Goal: Information Seeking & Learning: Learn about a topic

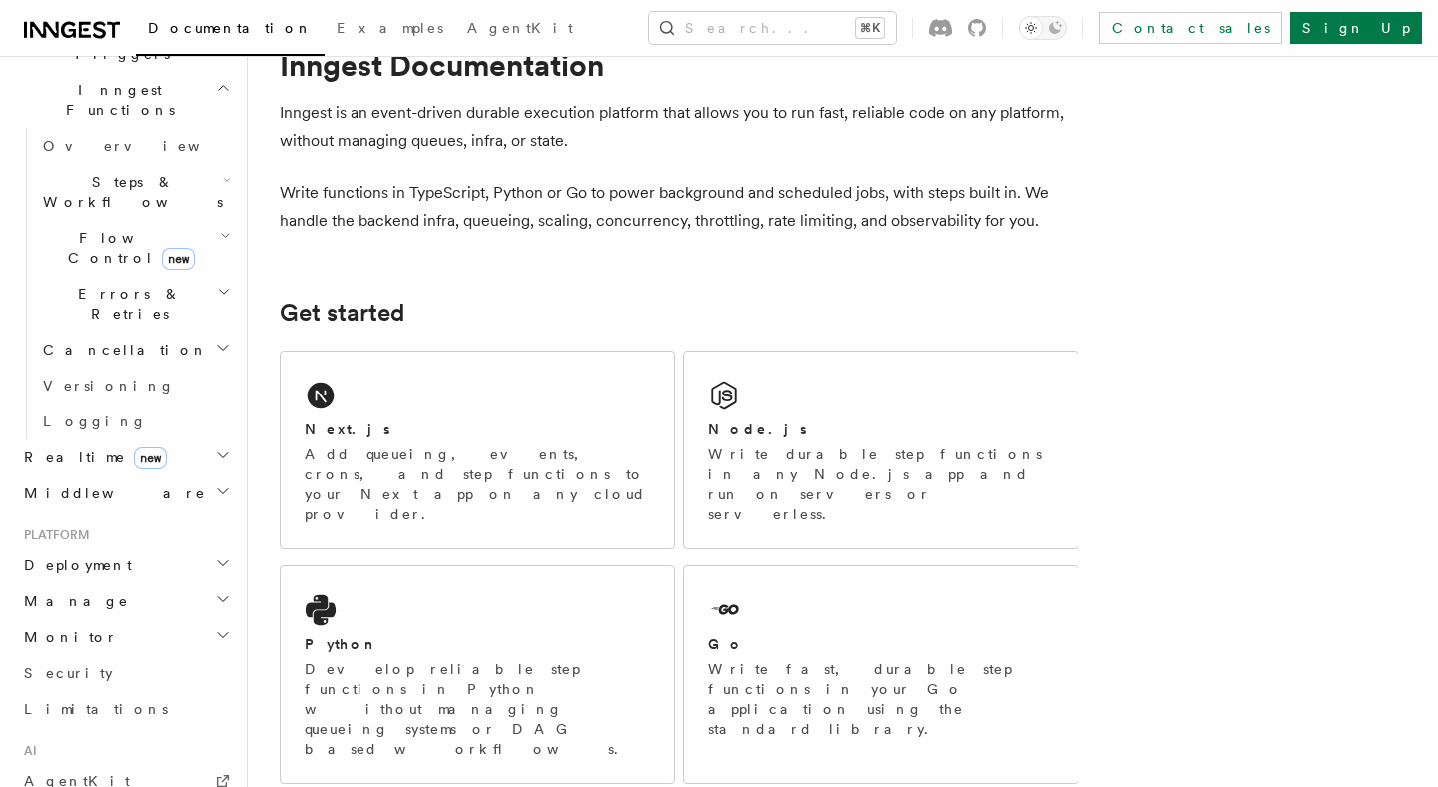
scroll to position [570, 0]
click at [99, 552] on span "Deployment" at bounding box center [74, 562] width 116 height 20
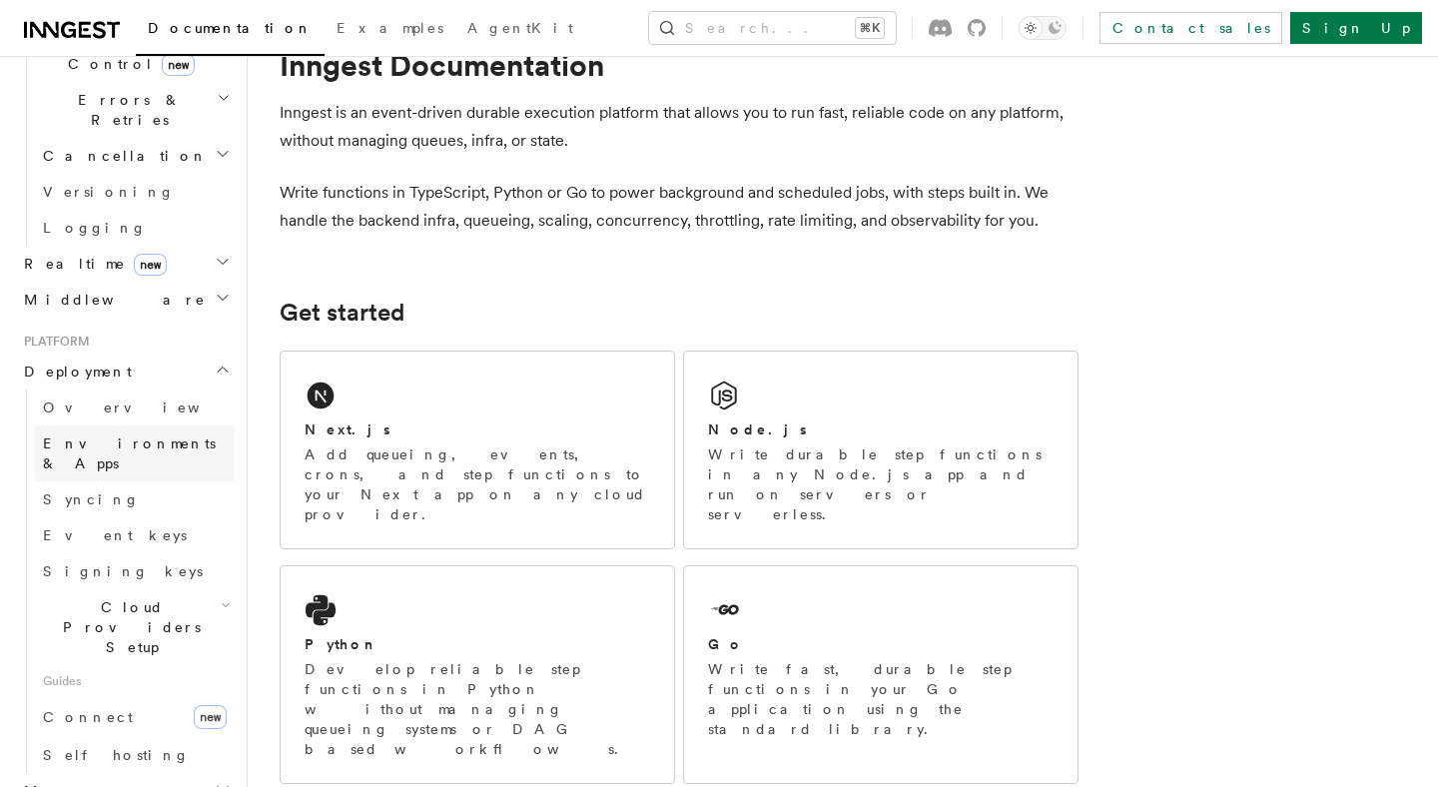
scroll to position [763, 0]
click at [129, 735] on link "Self hosting" at bounding box center [135, 753] width 200 height 36
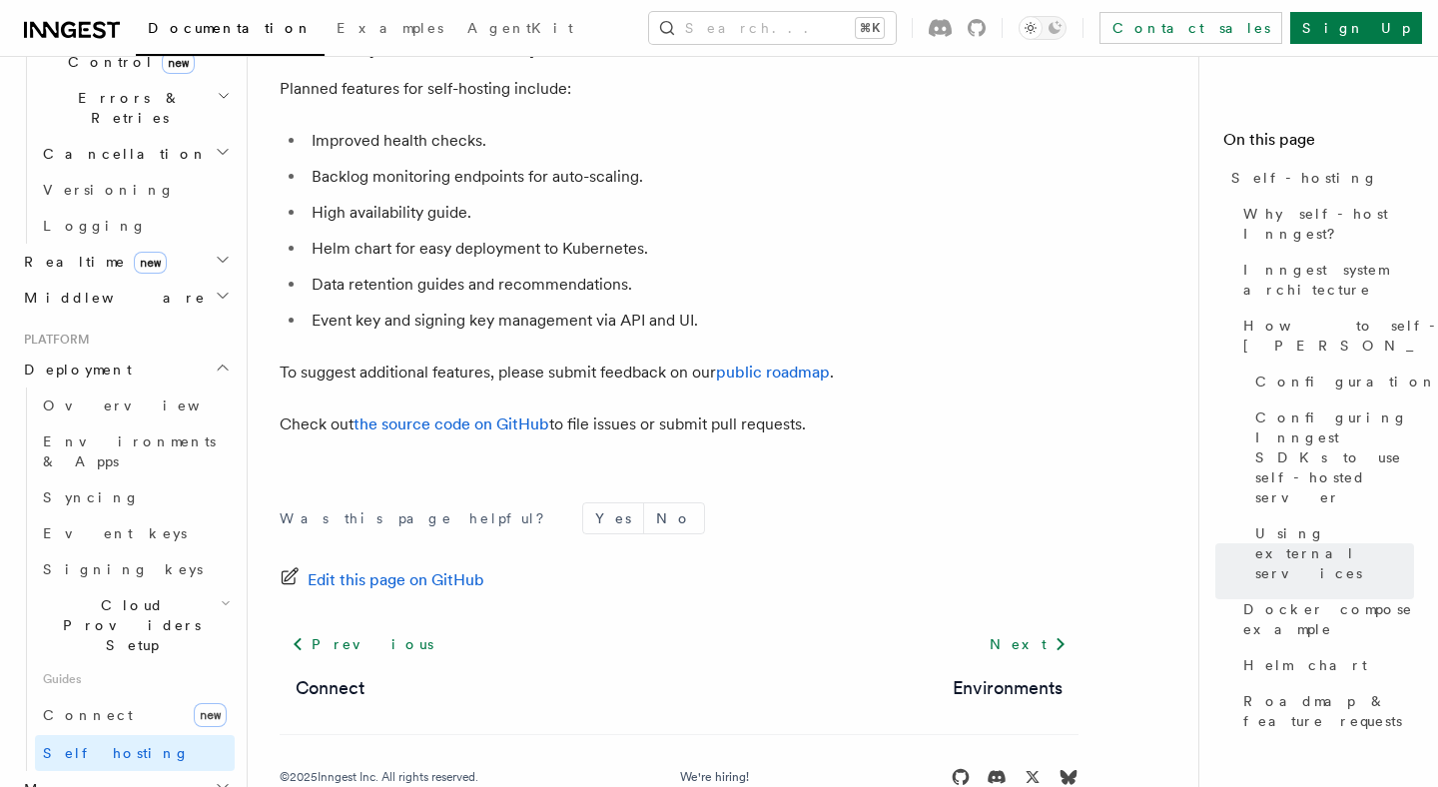
scroll to position [7760, 0]
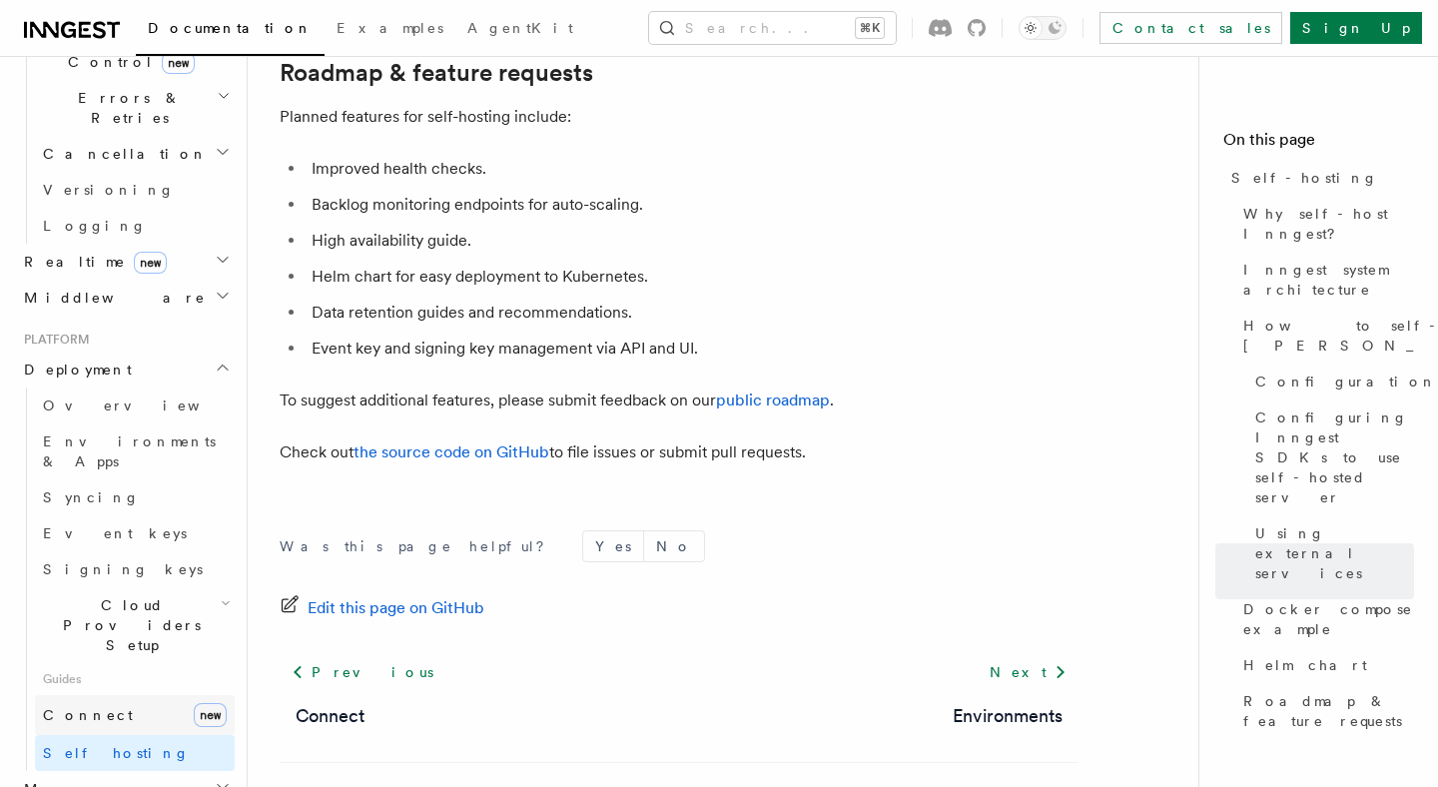
click at [116, 695] on link "Connect new" at bounding box center [135, 715] width 200 height 40
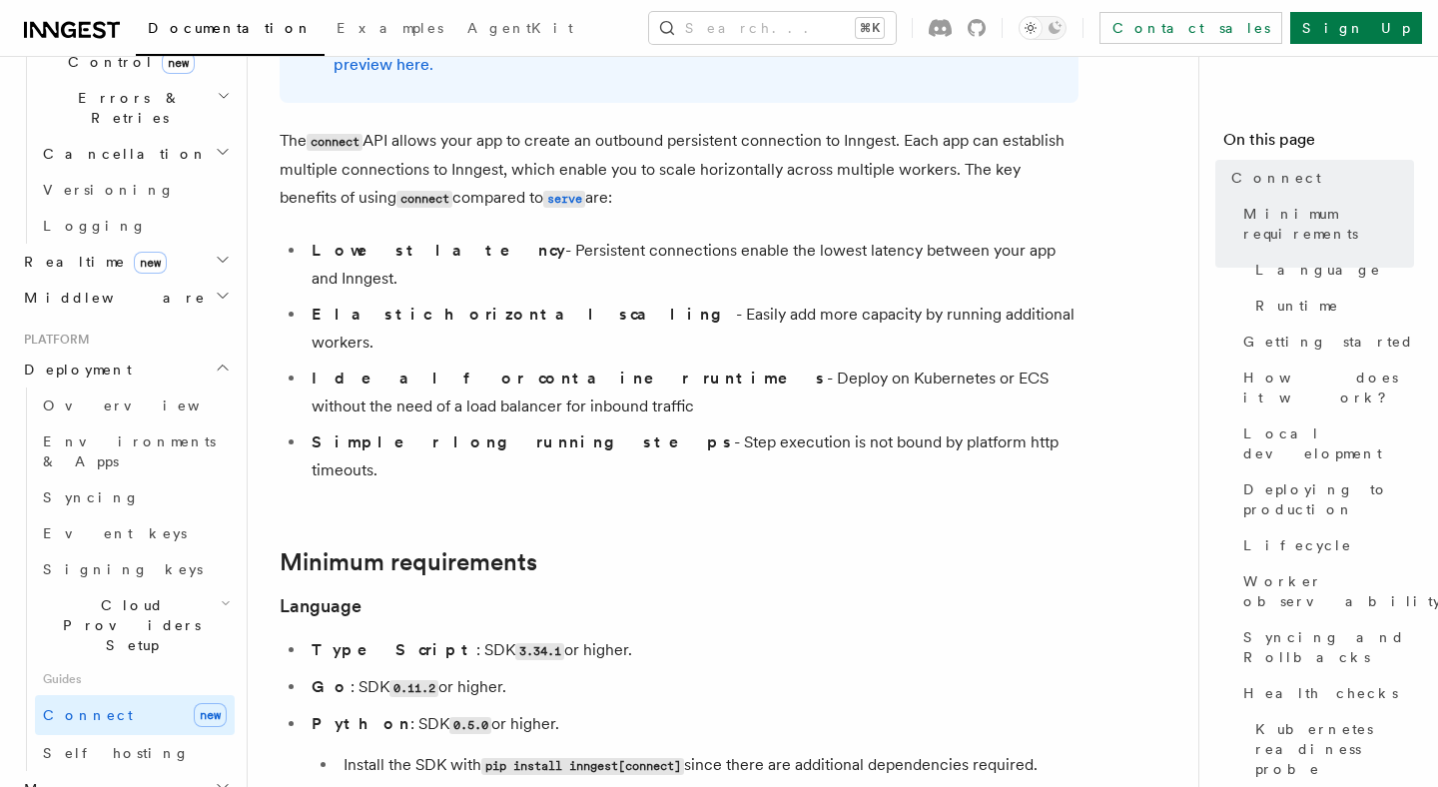
scroll to position [191, 0]
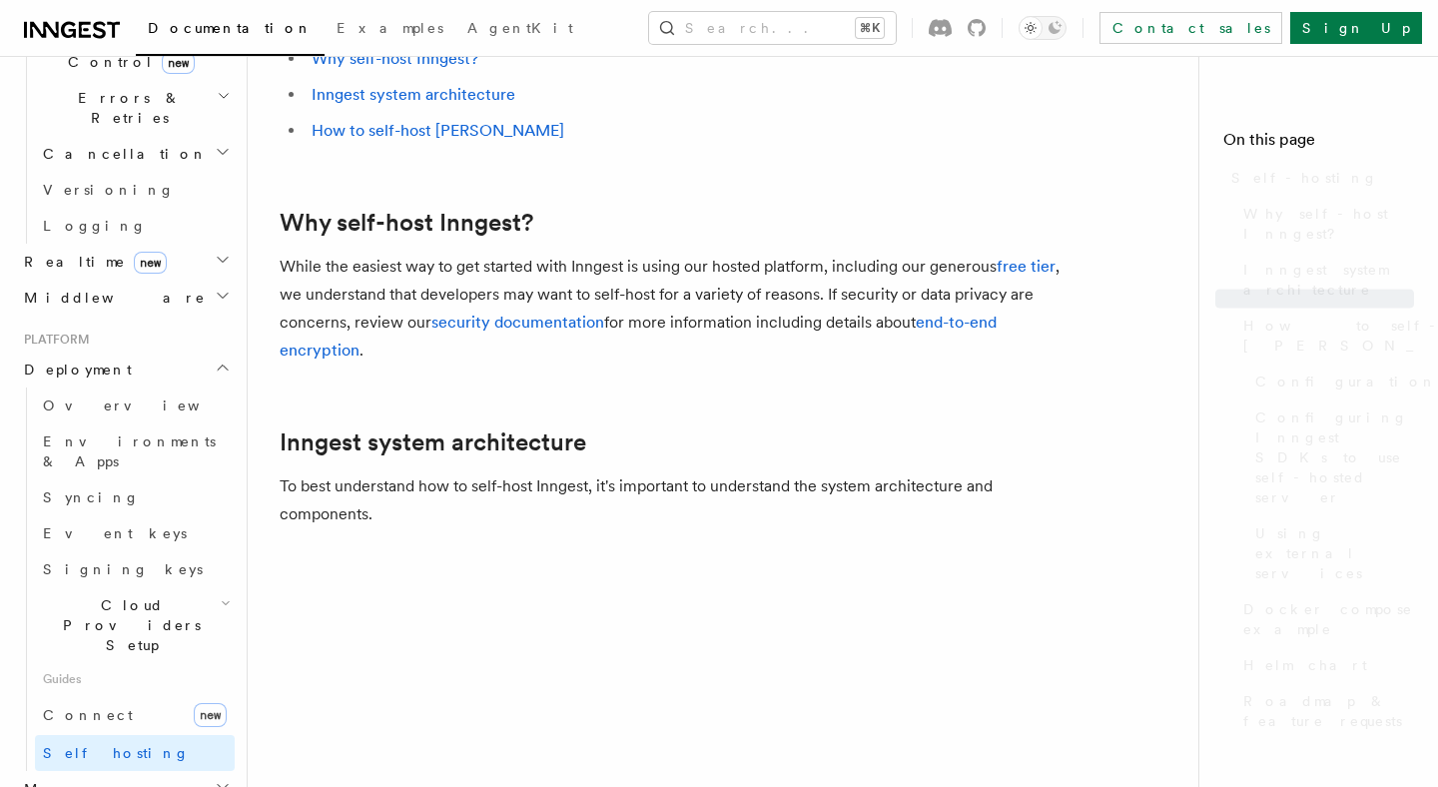
scroll to position [7760, 0]
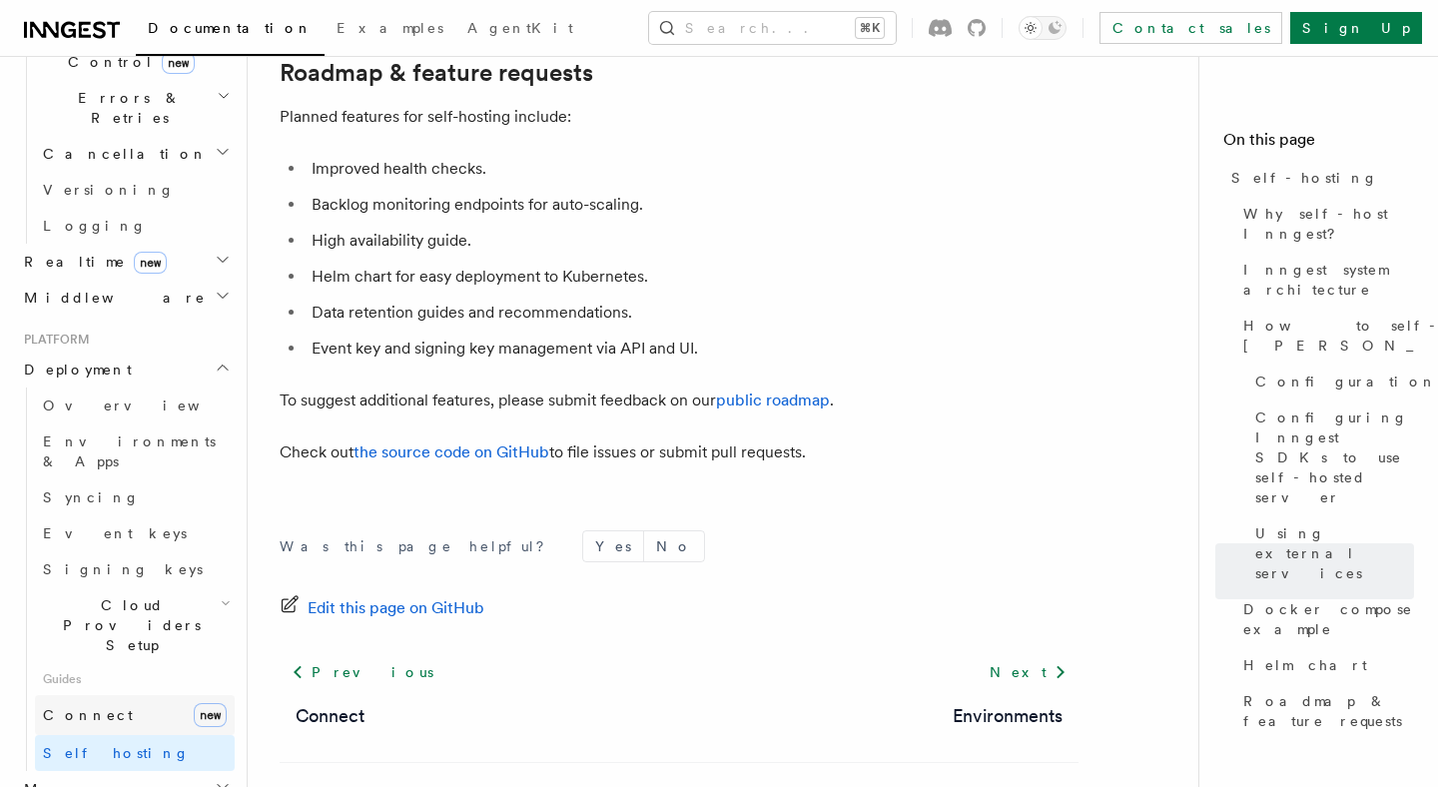
click at [127, 695] on link "Connect new" at bounding box center [135, 715] width 200 height 40
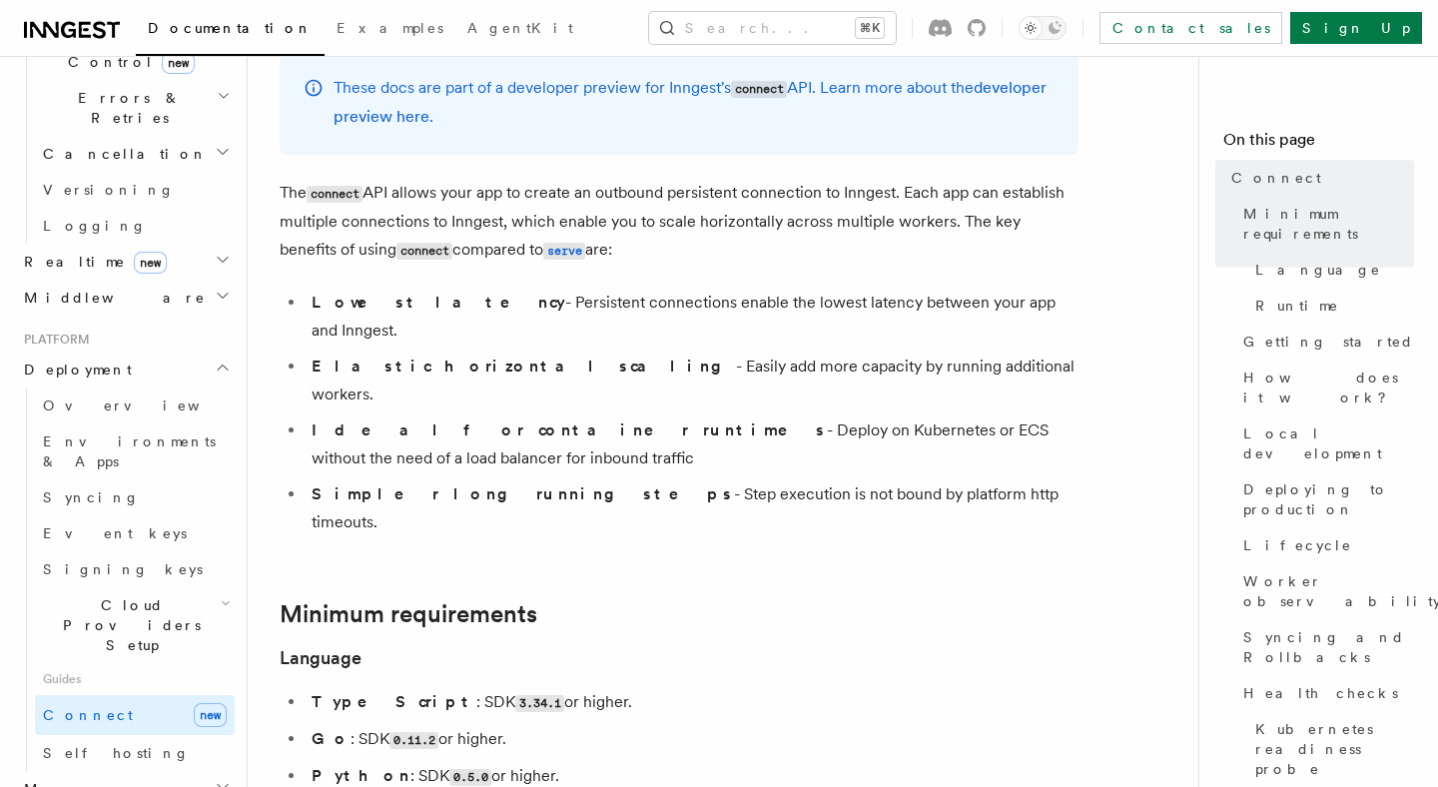
scroll to position [149, 0]
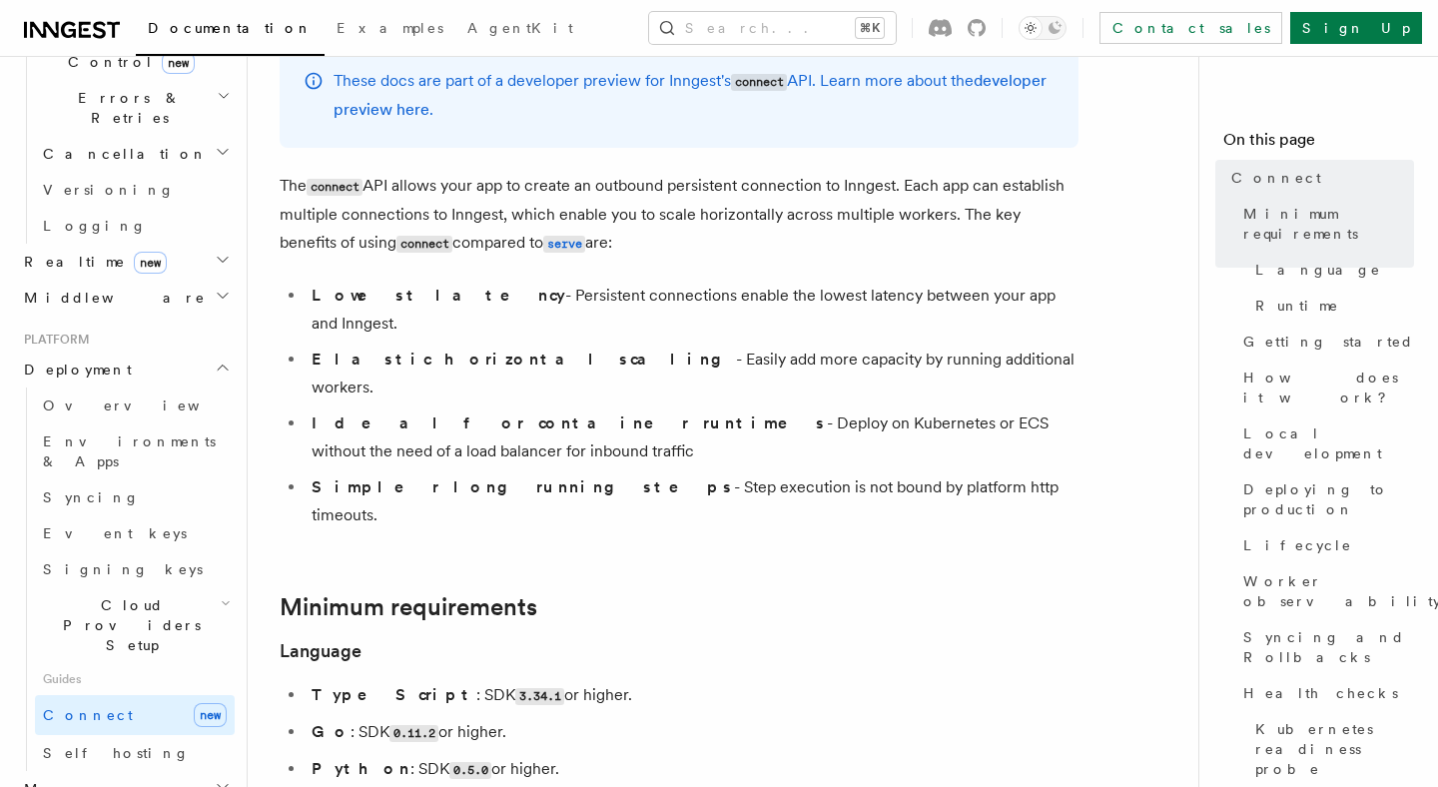
click at [176, 595] on span "Cloud Providers Setup" at bounding box center [128, 625] width 186 height 60
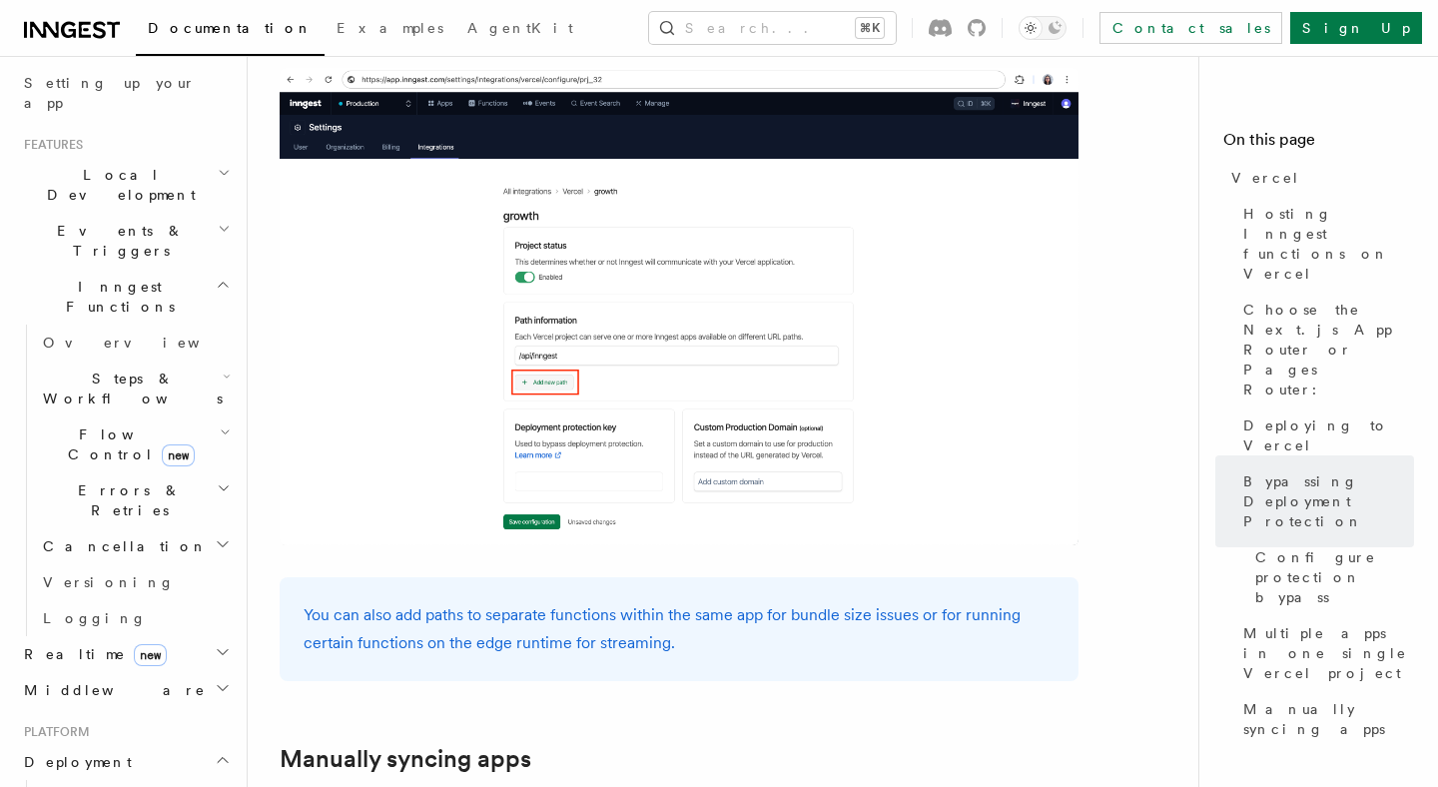
scroll to position [357, 0]
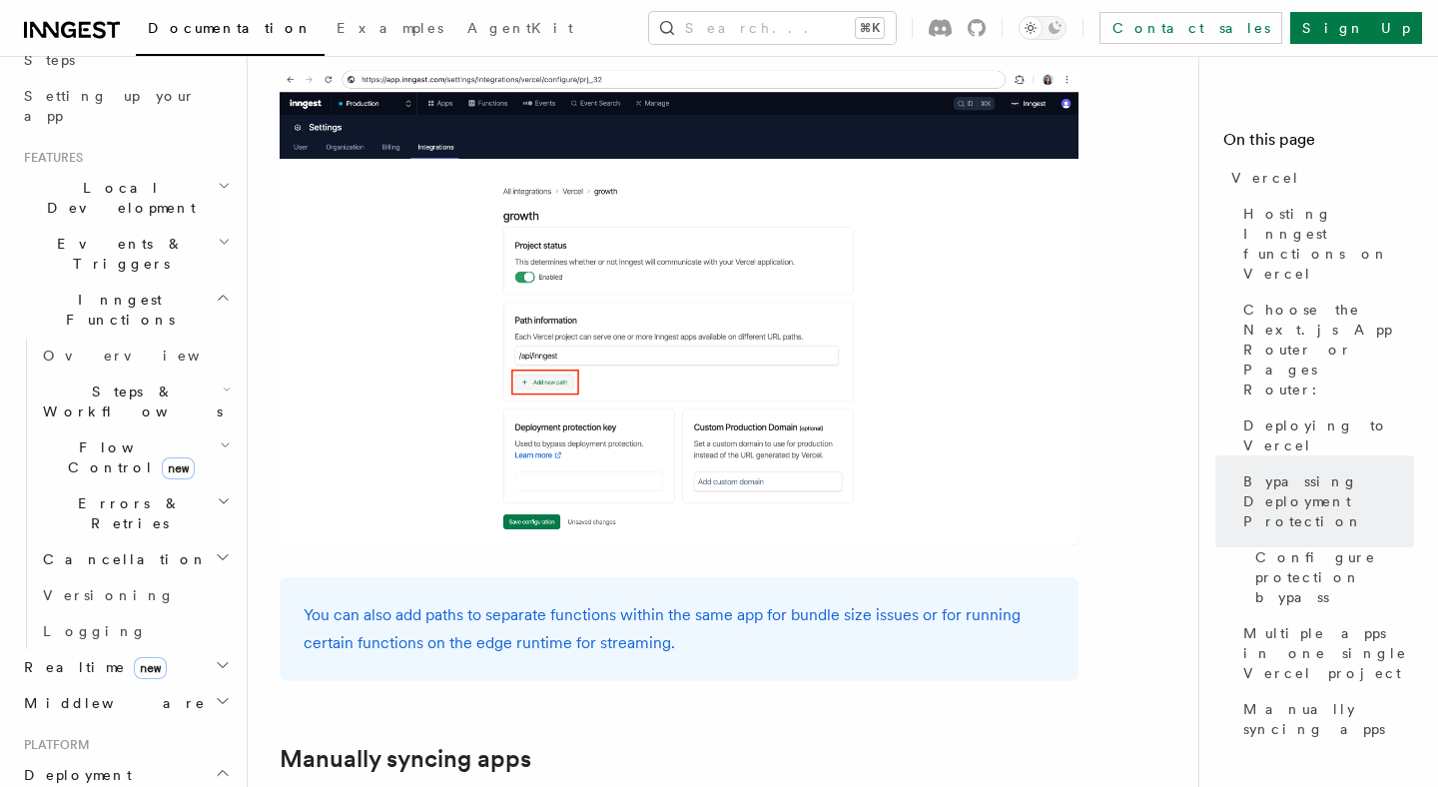
click at [122, 493] on span "Errors & Retries" at bounding box center [126, 513] width 182 height 40
click at [103, 437] on span "Flow Control new" at bounding box center [127, 457] width 185 height 40
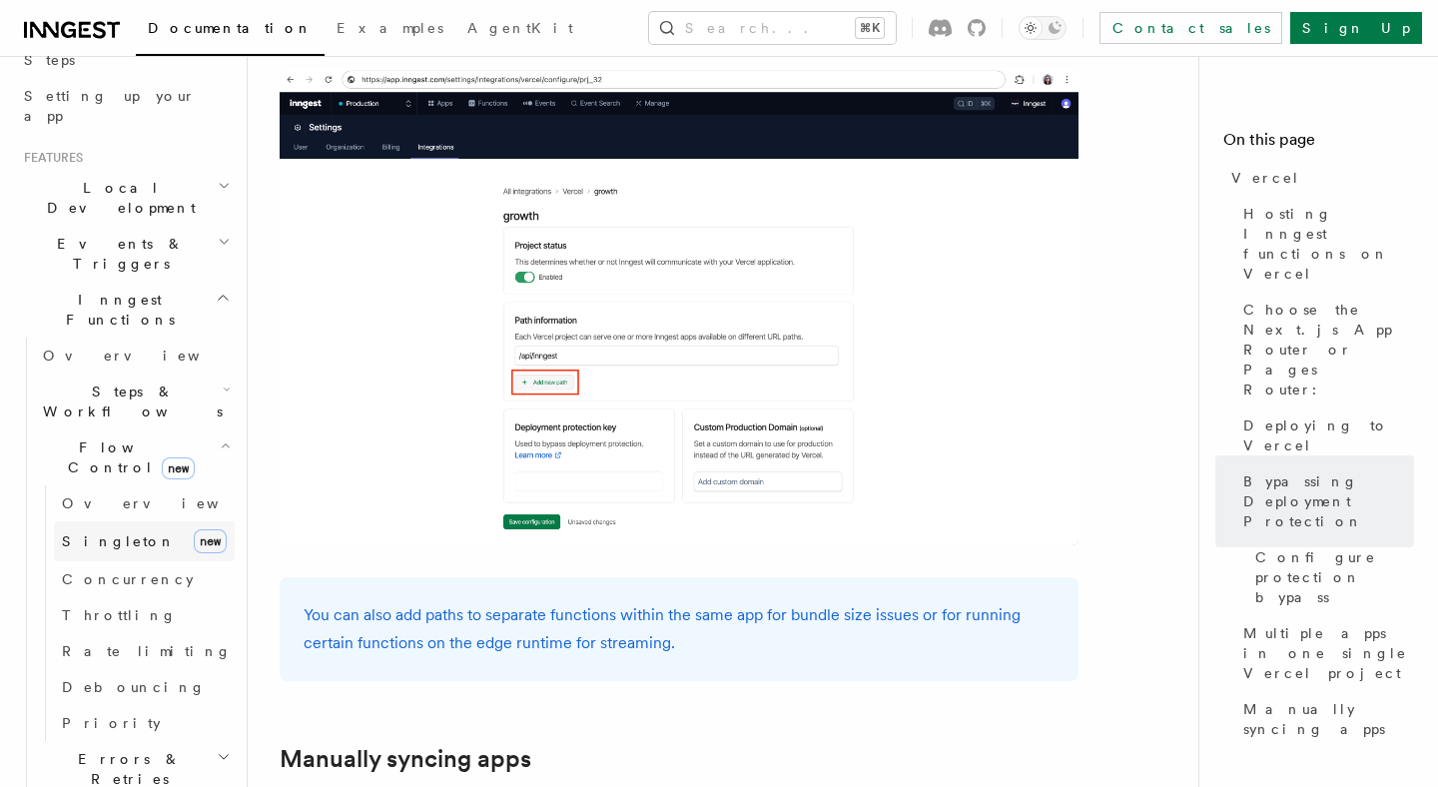
click at [111, 533] on span "Singleton" at bounding box center [119, 541] width 114 height 16
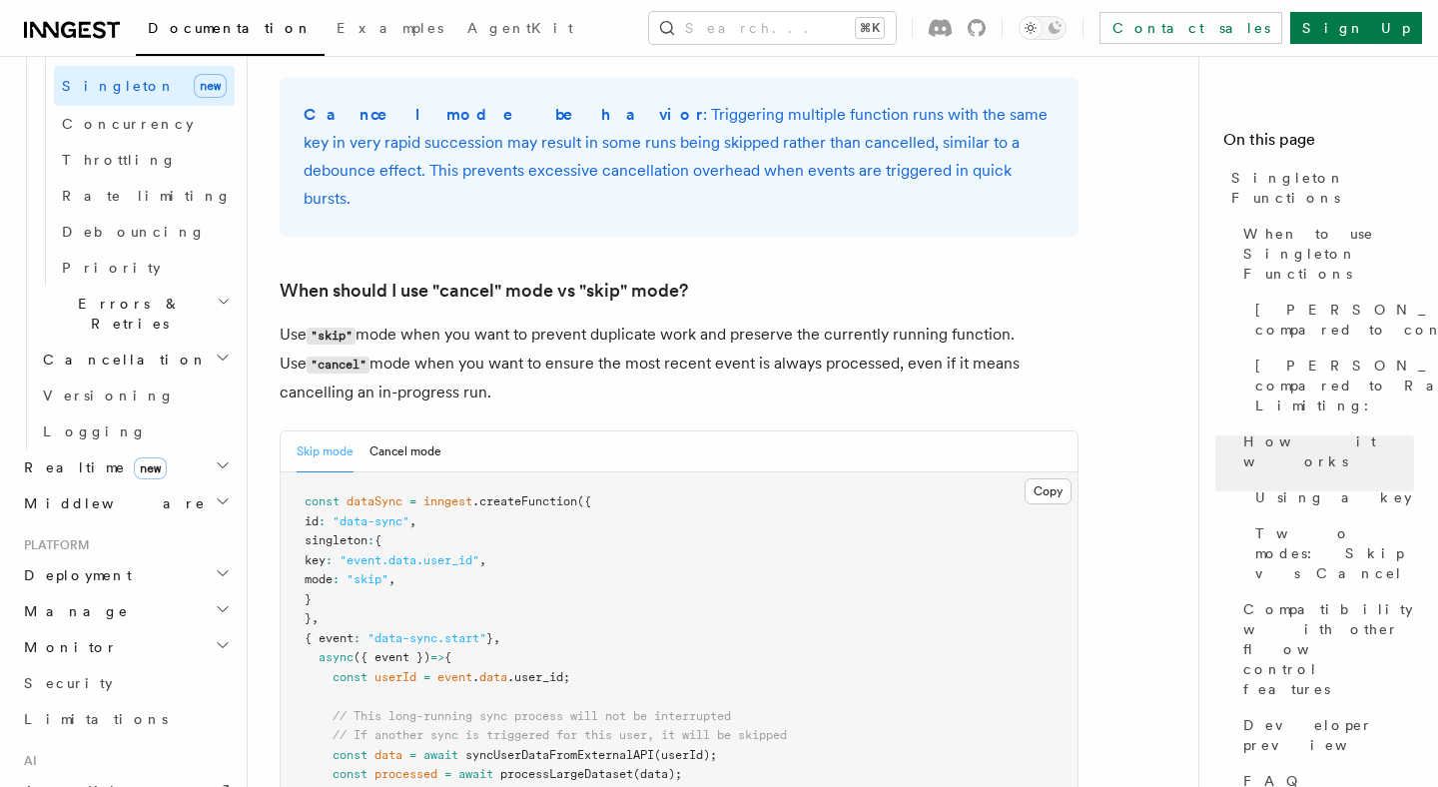
scroll to position [814, 0]
click at [94, 492] on span "Middleware" at bounding box center [111, 502] width 190 height 20
click at [136, 654] on span "Dependency Injection" at bounding box center [103, 672] width 120 height 36
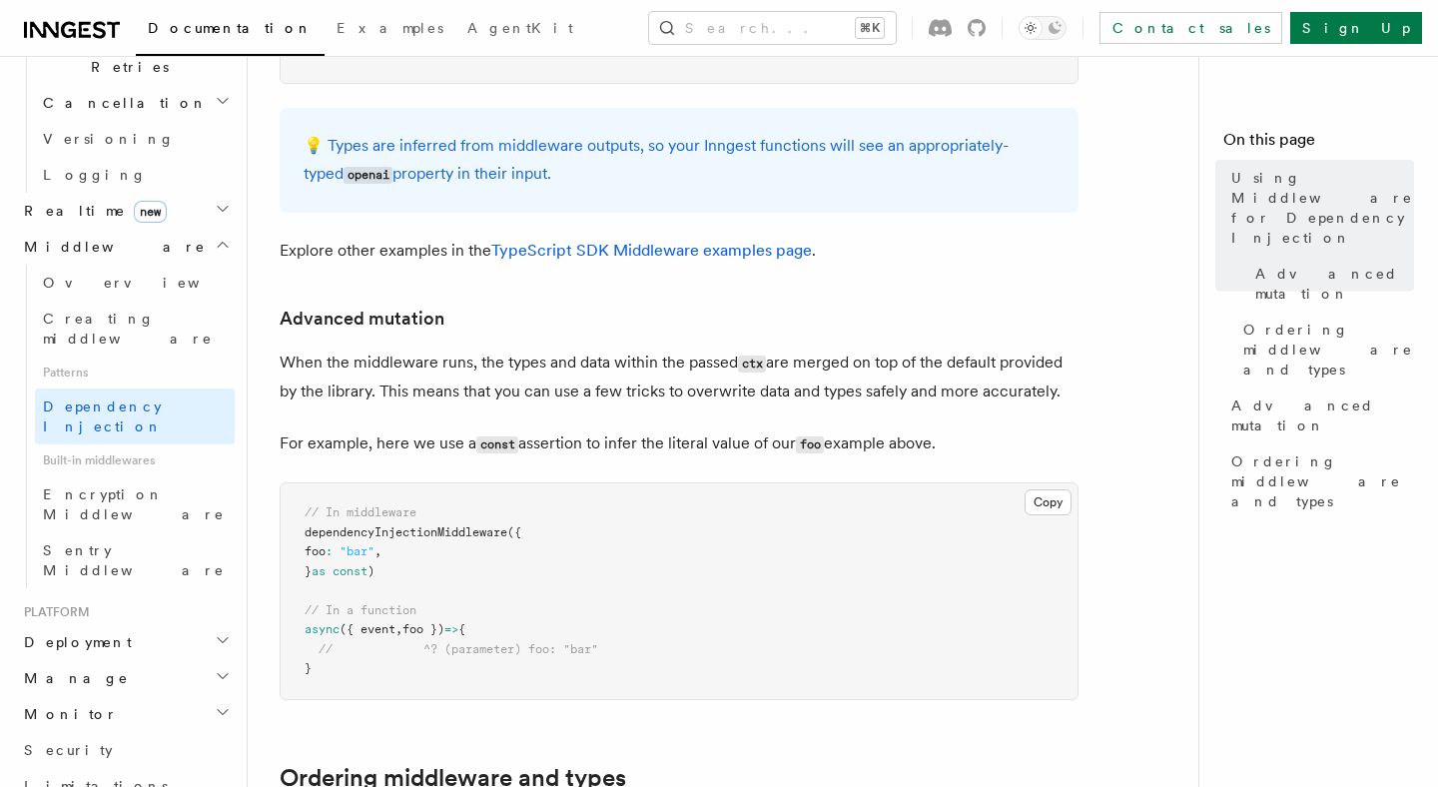
scroll to position [1158, 0]
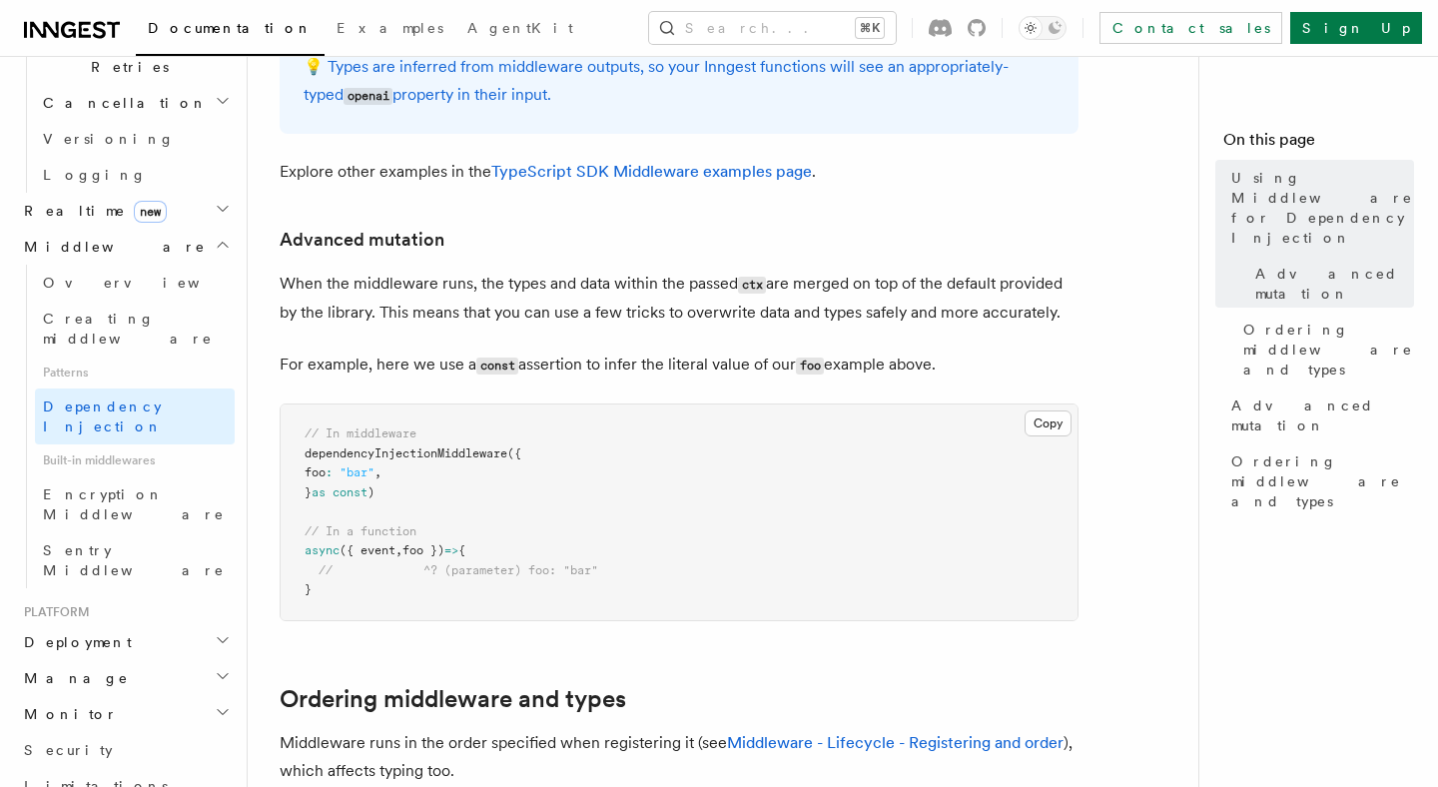
click at [138, 624] on h2 "Deployment" at bounding box center [125, 642] width 219 height 36
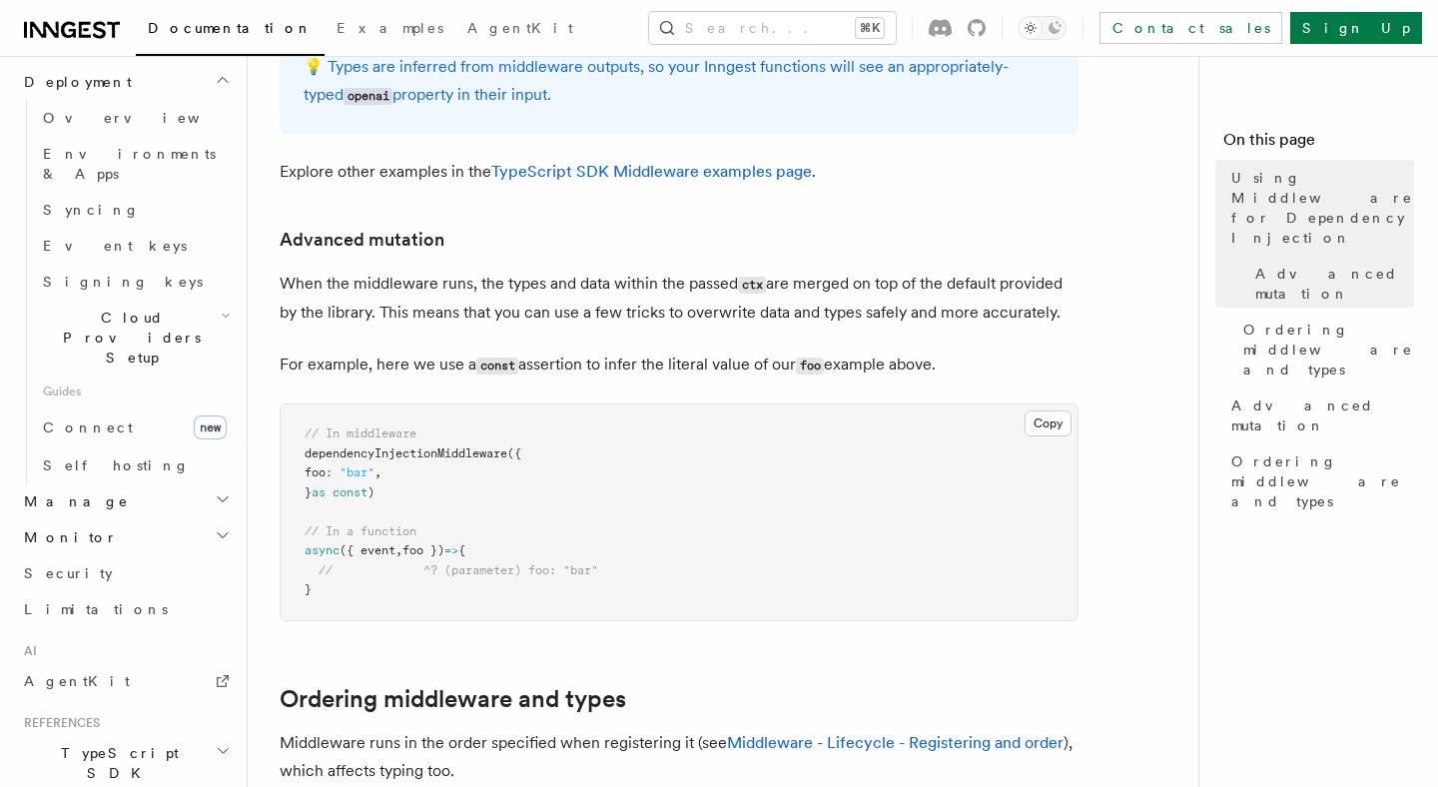
scroll to position [1378, 0]
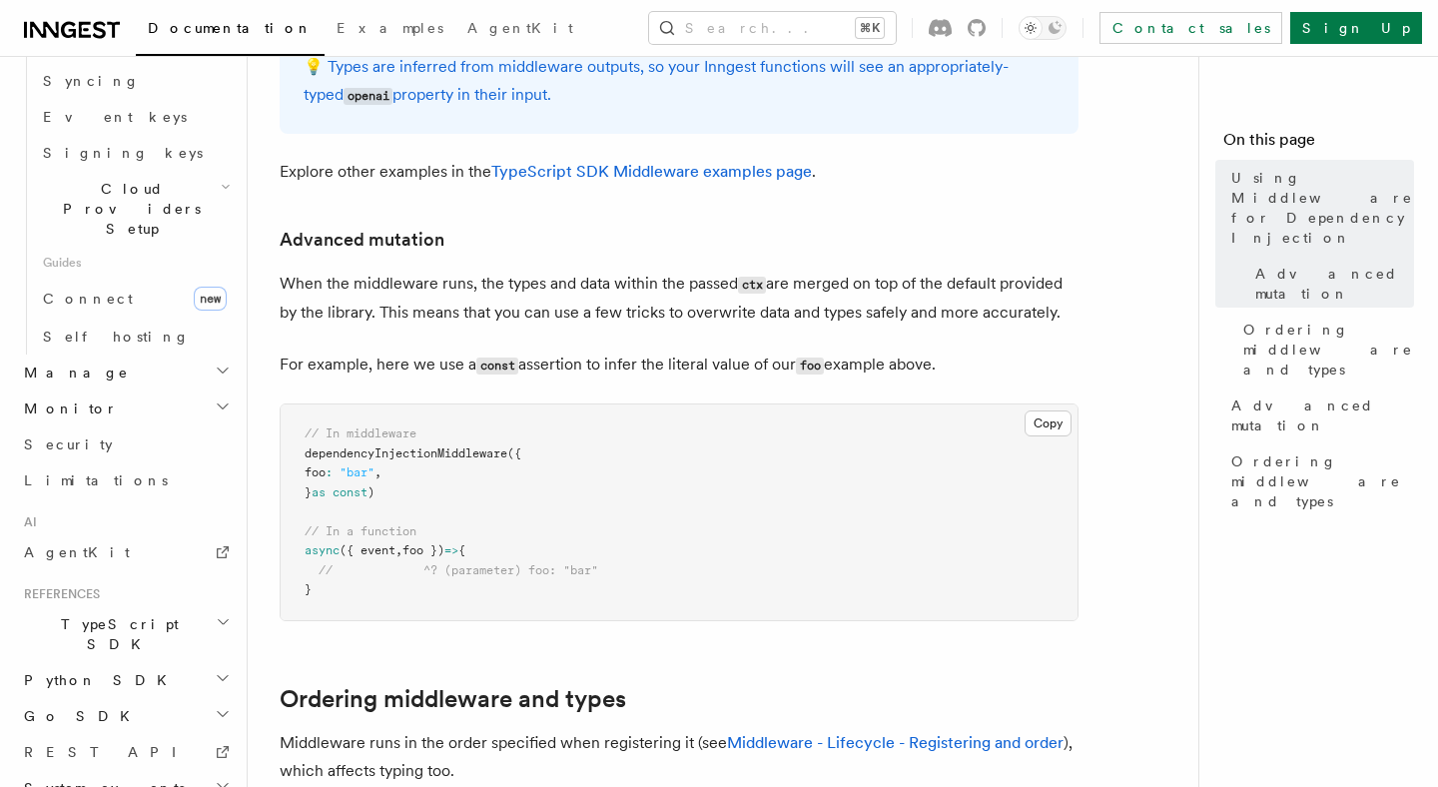
scroll to position [1558, 0]
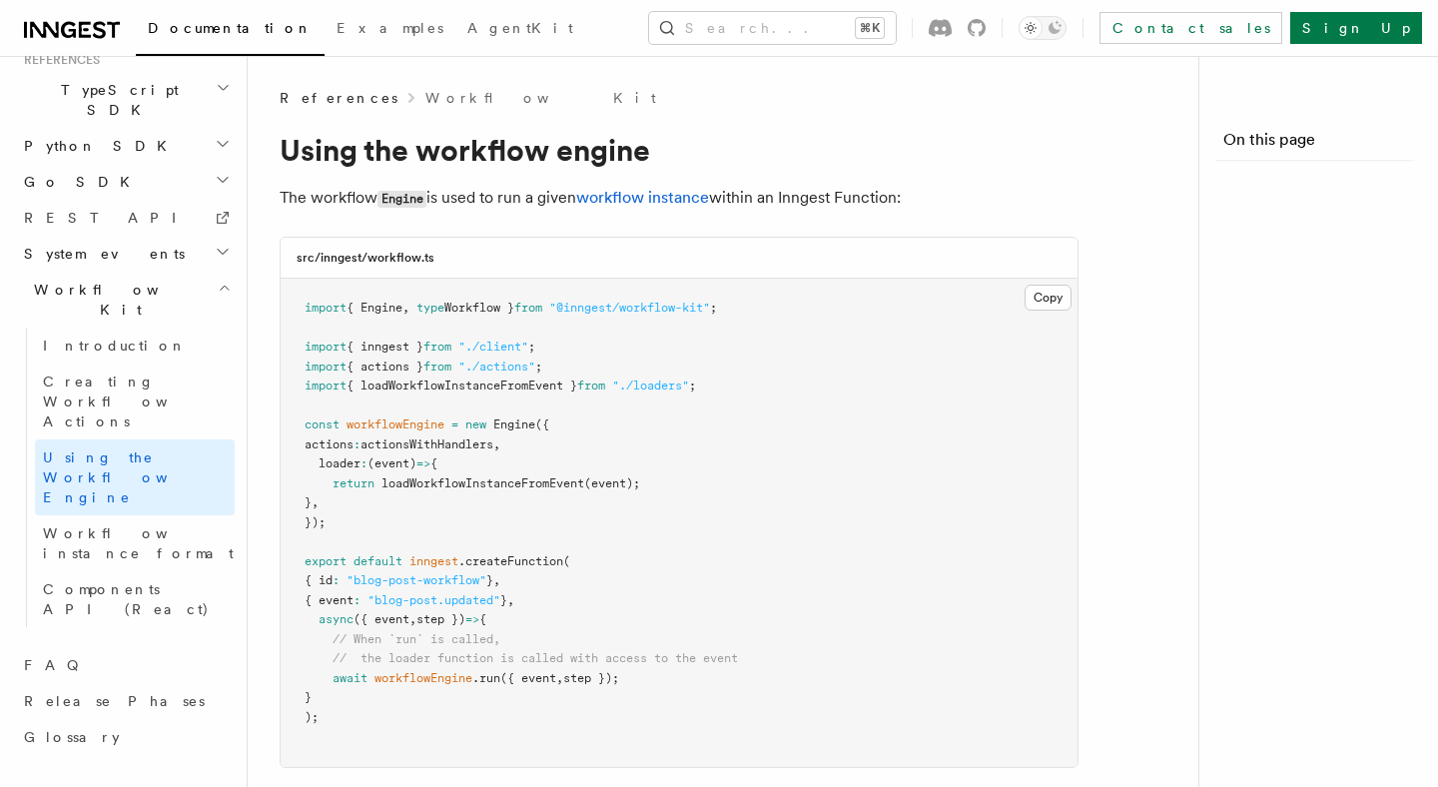
scroll to position [991, 0]
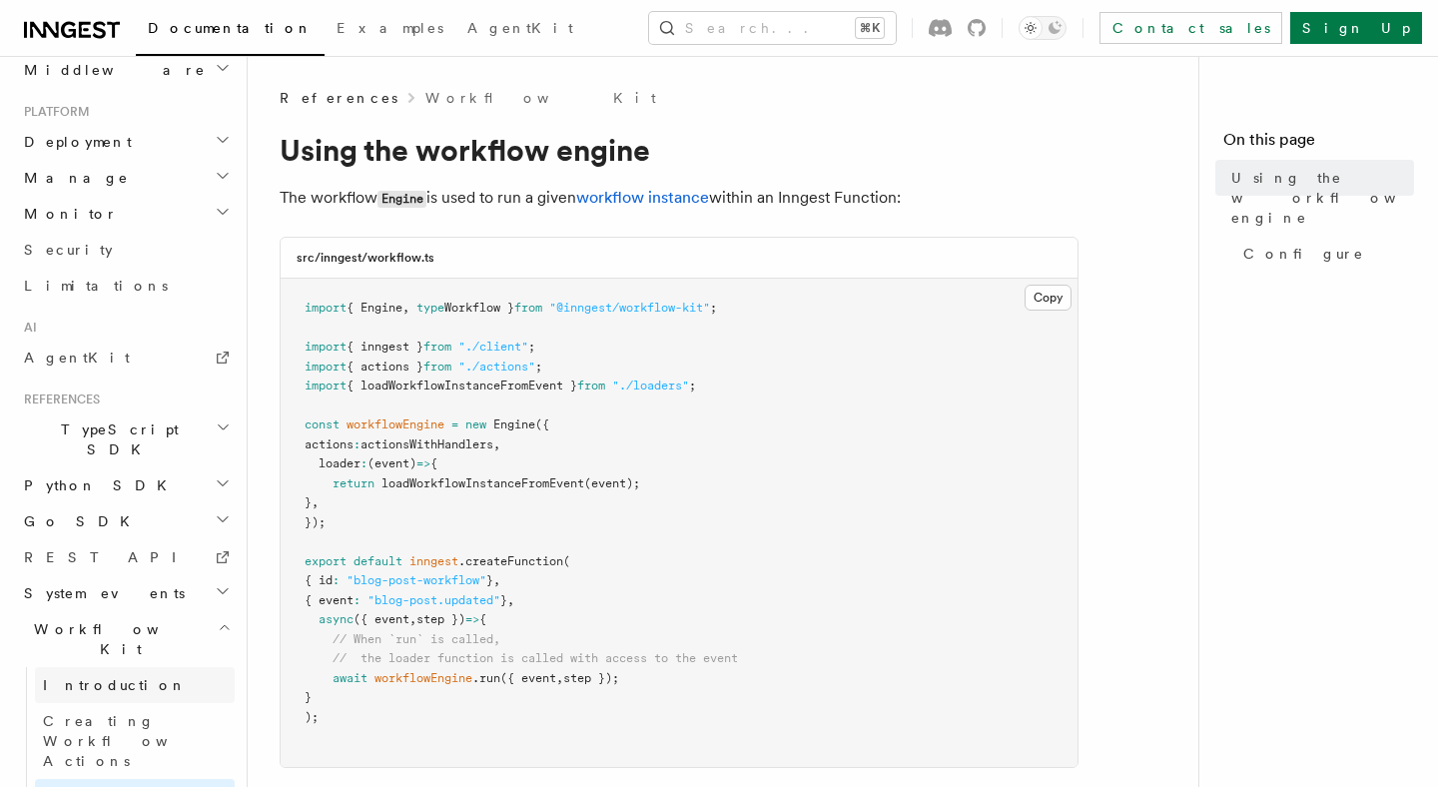
click at [151, 667] on link "Introduction" at bounding box center [135, 685] width 200 height 36
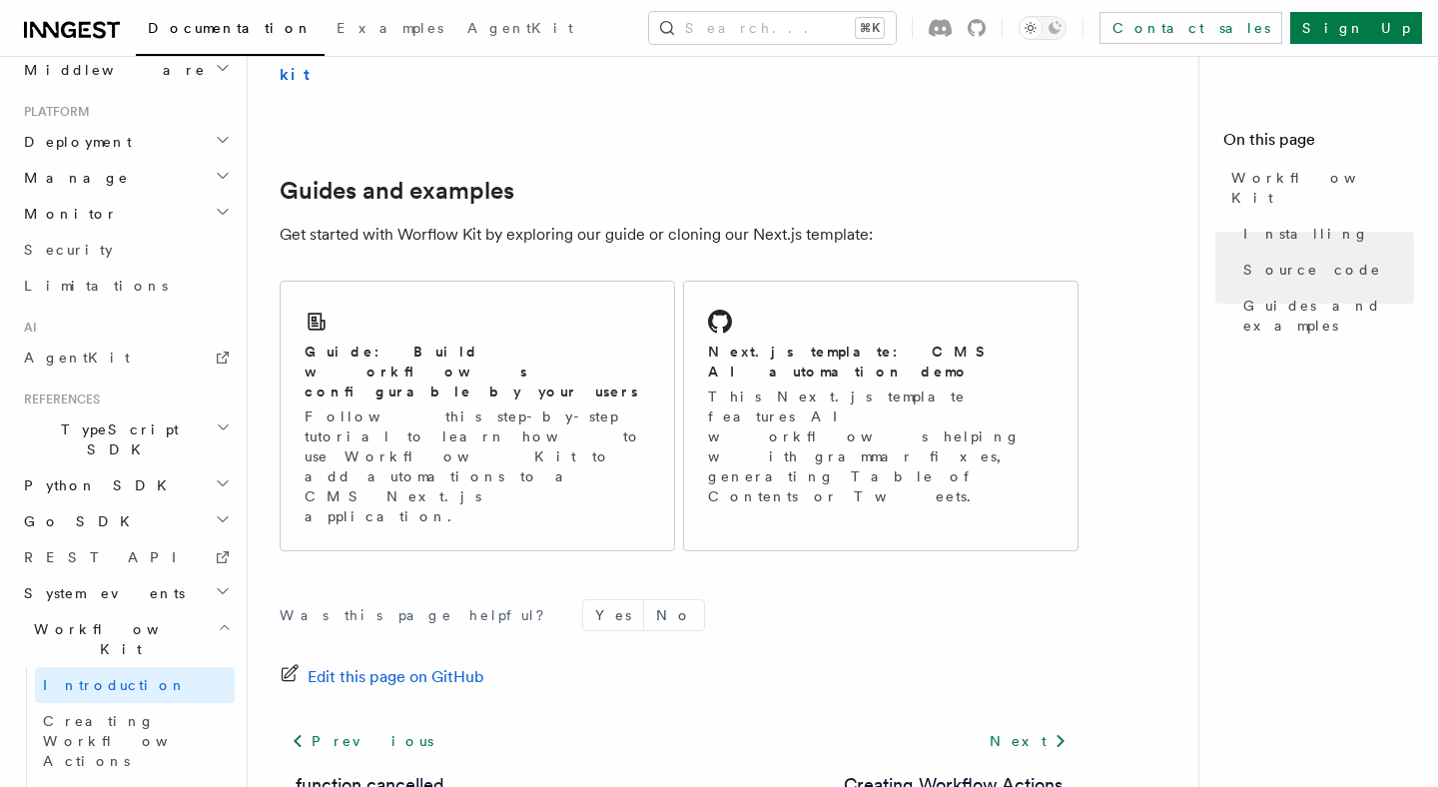
scroll to position [1319, 0]
click at [137, 713] on span "Creating Workflow Actions" at bounding box center [130, 741] width 174 height 56
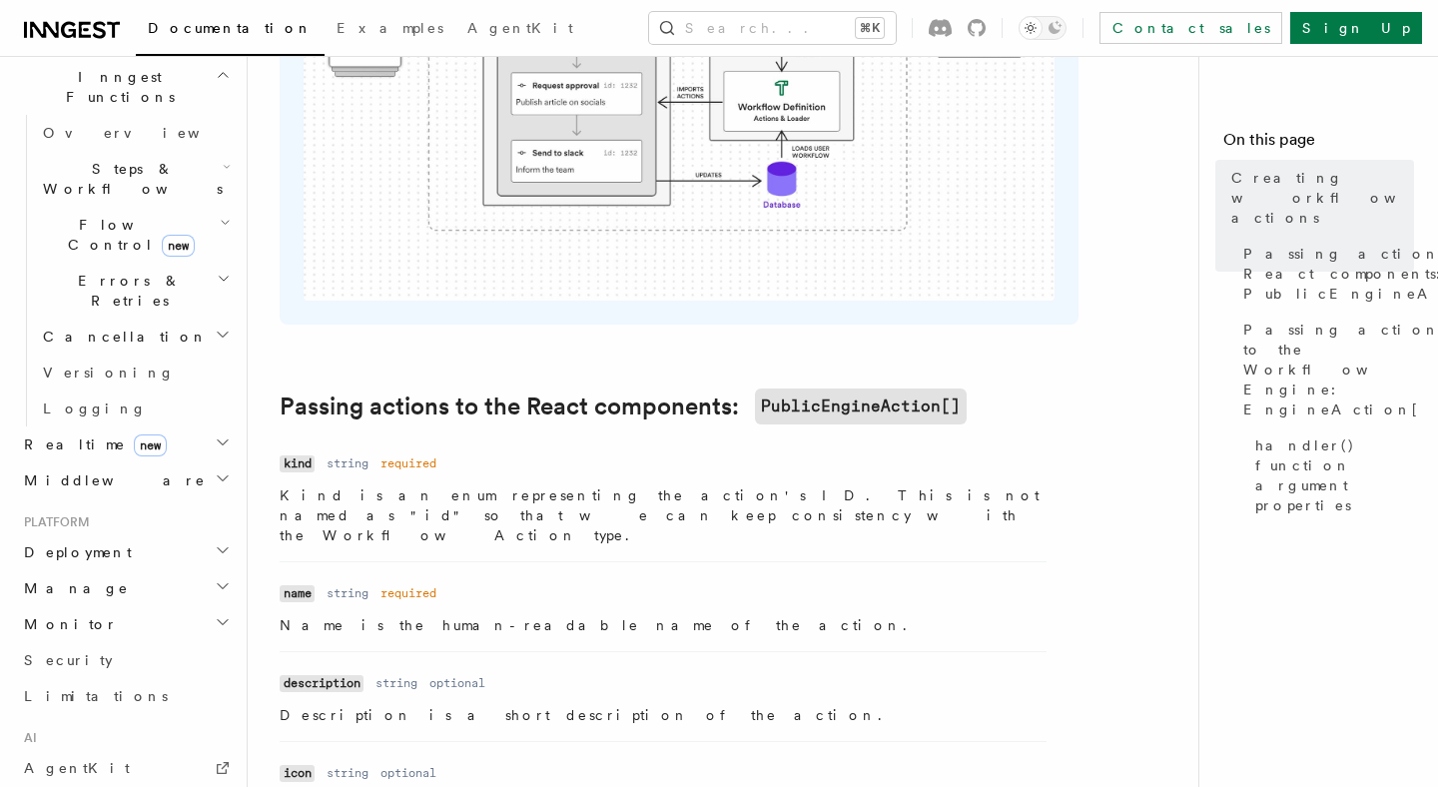
scroll to position [535, 0]
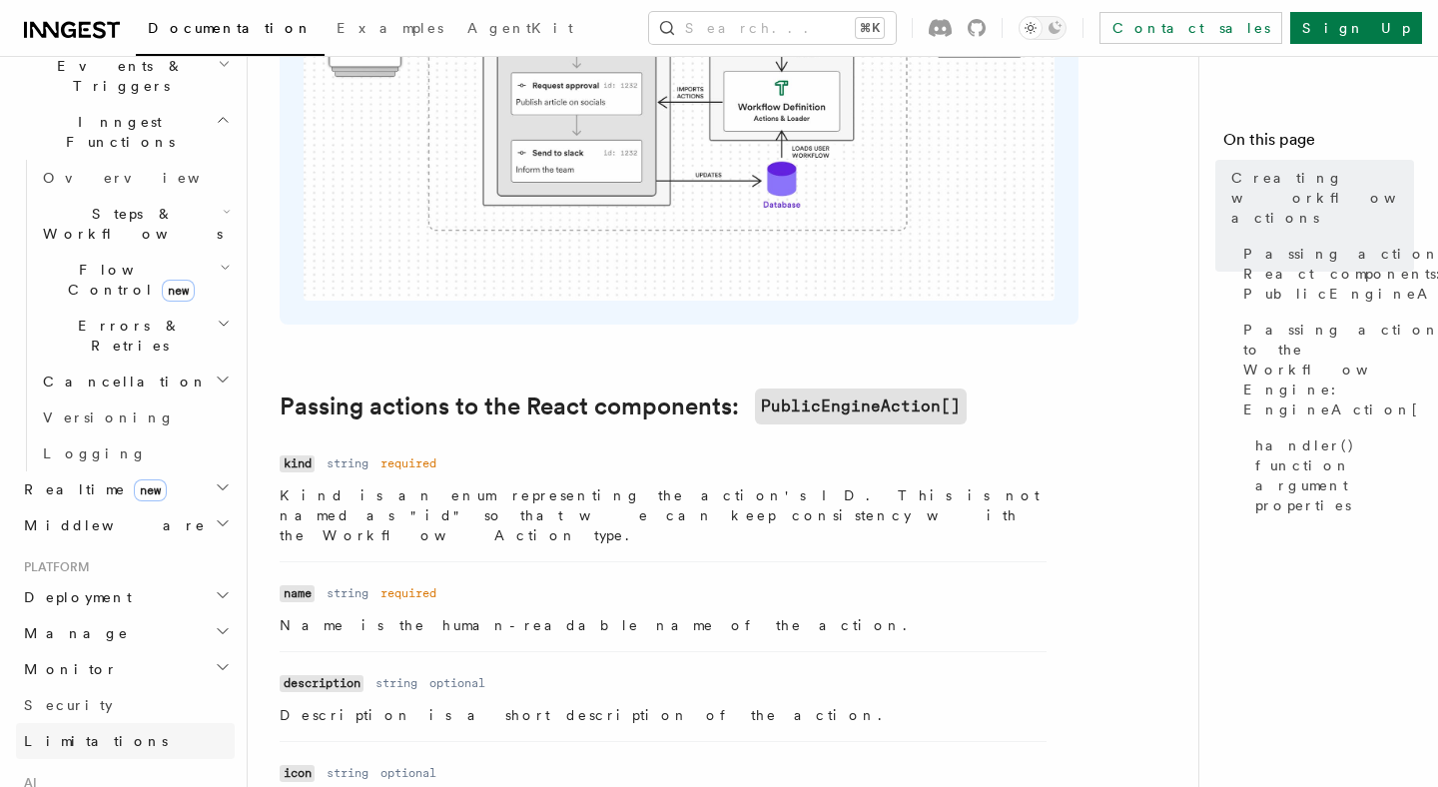
click at [143, 723] on link "Limitations" at bounding box center [125, 741] width 219 height 36
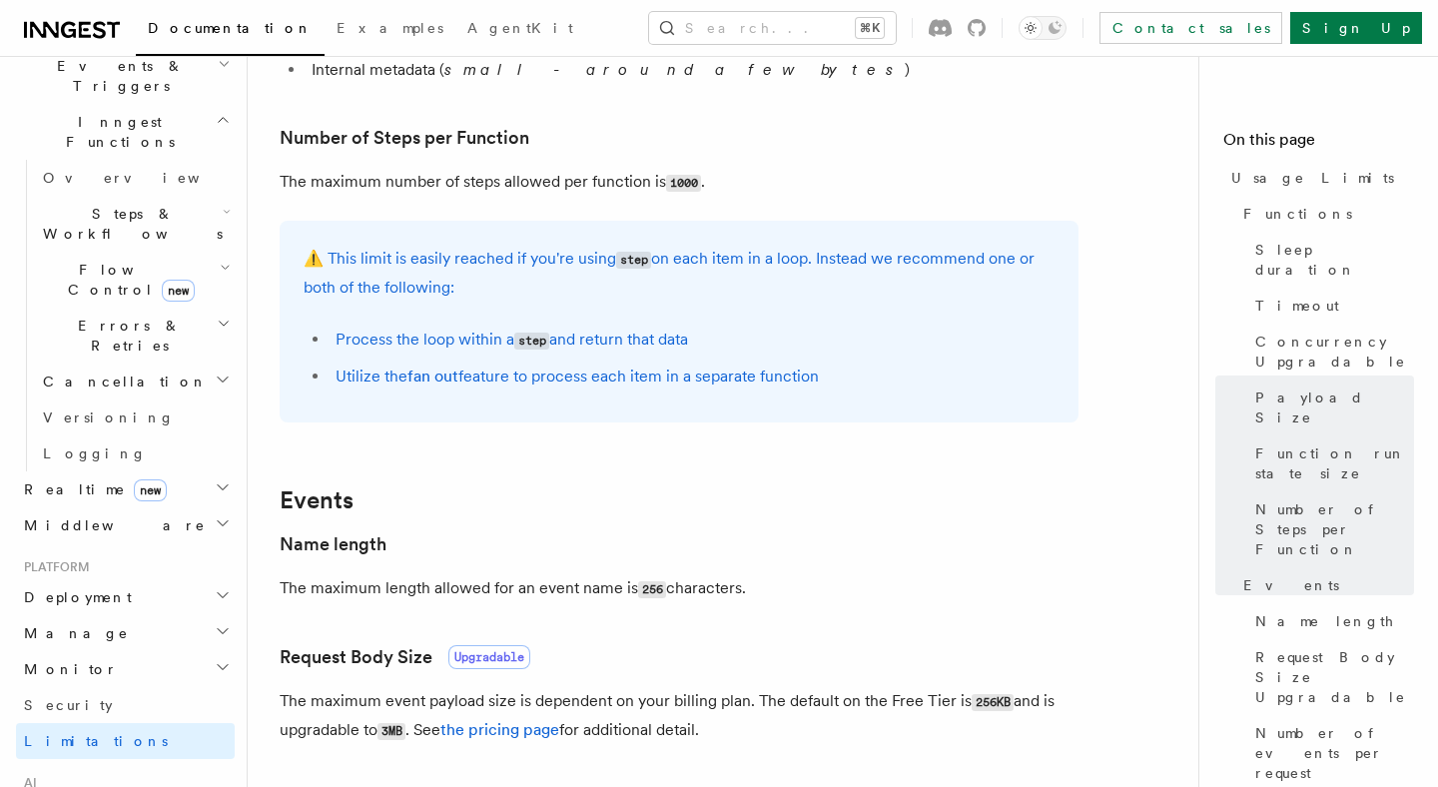
scroll to position [1180, 0]
click at [751, 34] on button "Search... ⌘K" at bounding box center [772, 28] width 247 height 32
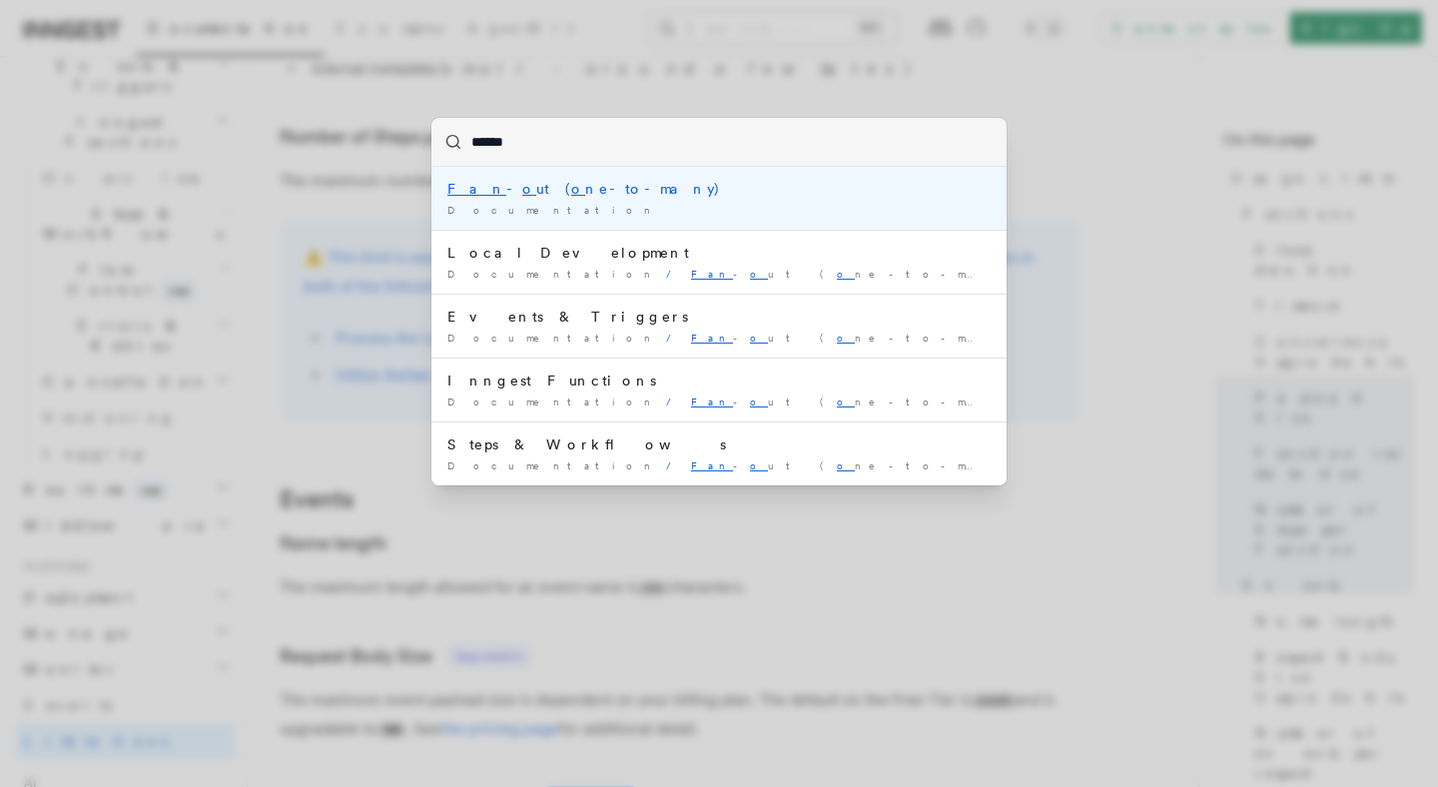
type input "*******"
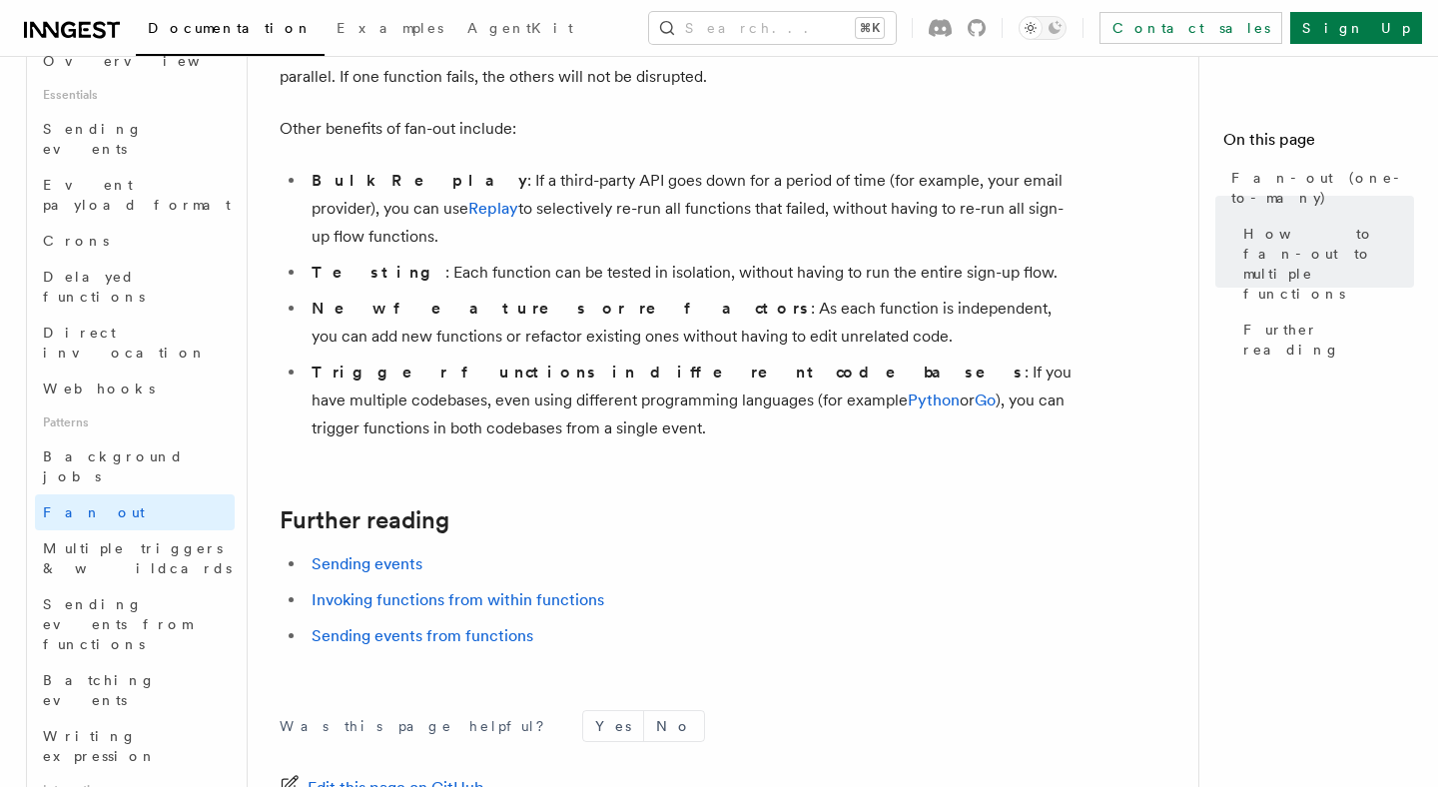
scroll to position [606, 0]
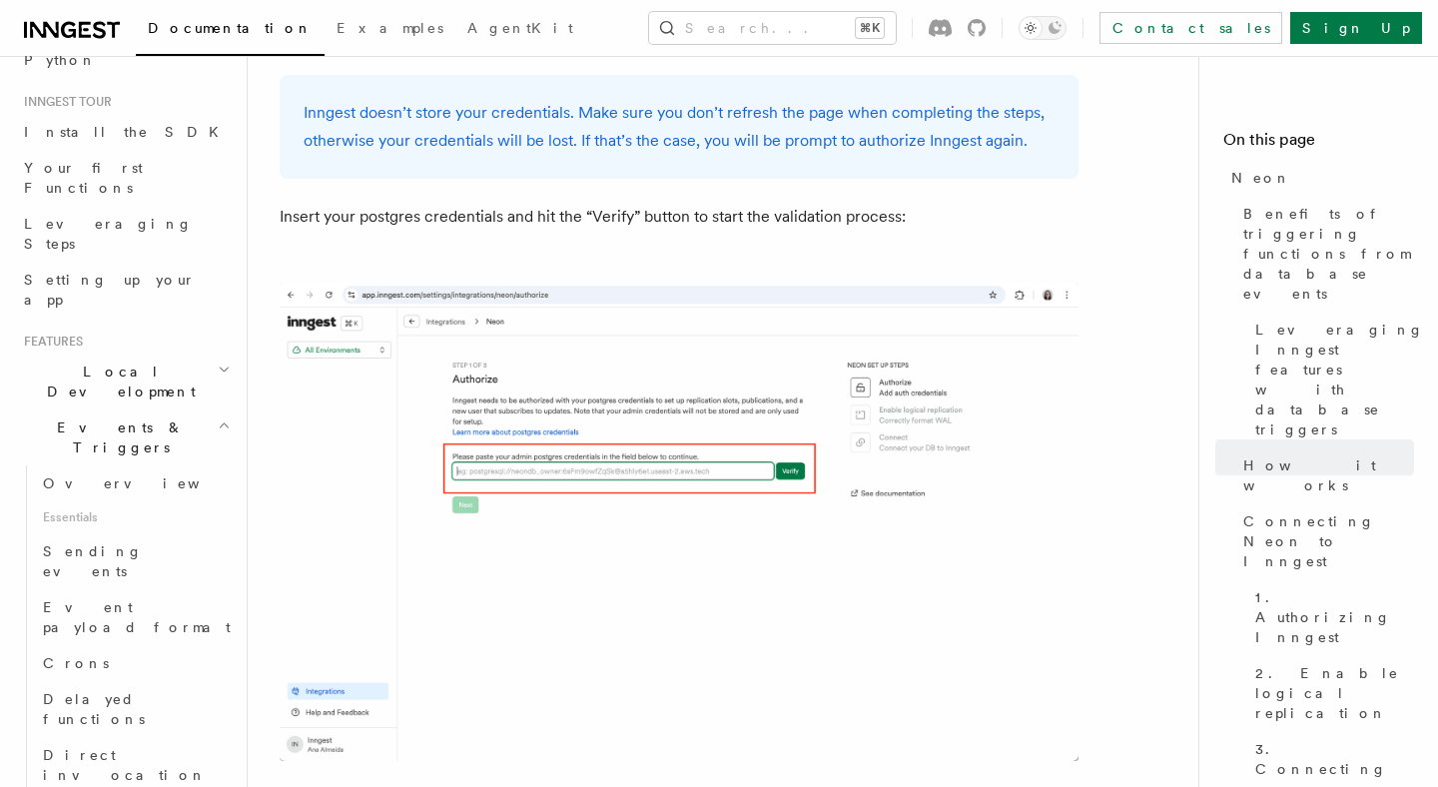
scroll to position [168, 0]
click at [187, 687] on link "Delayed functions" at bounding box center [135, 715] width 200 height 56
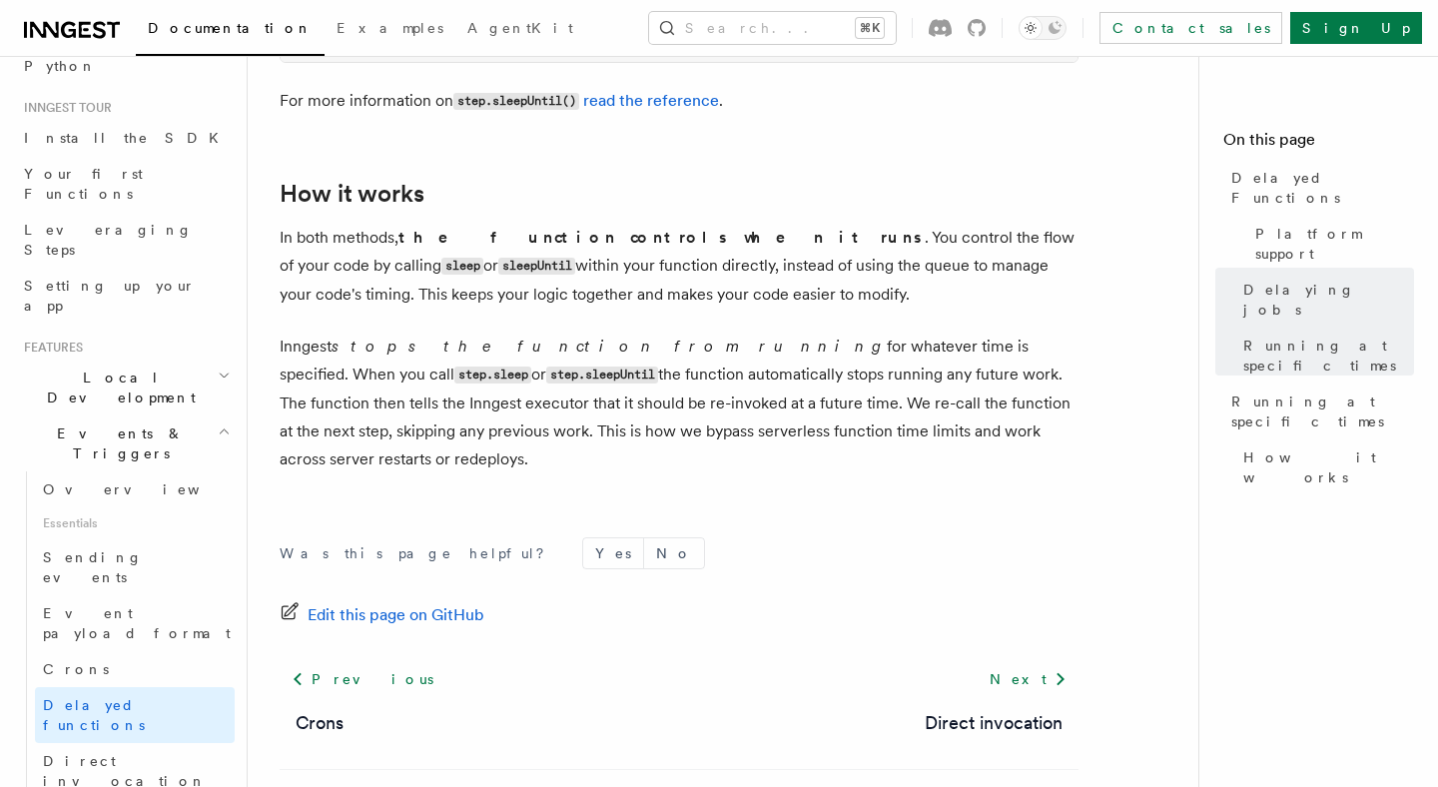
scroll to position [1833, 0]
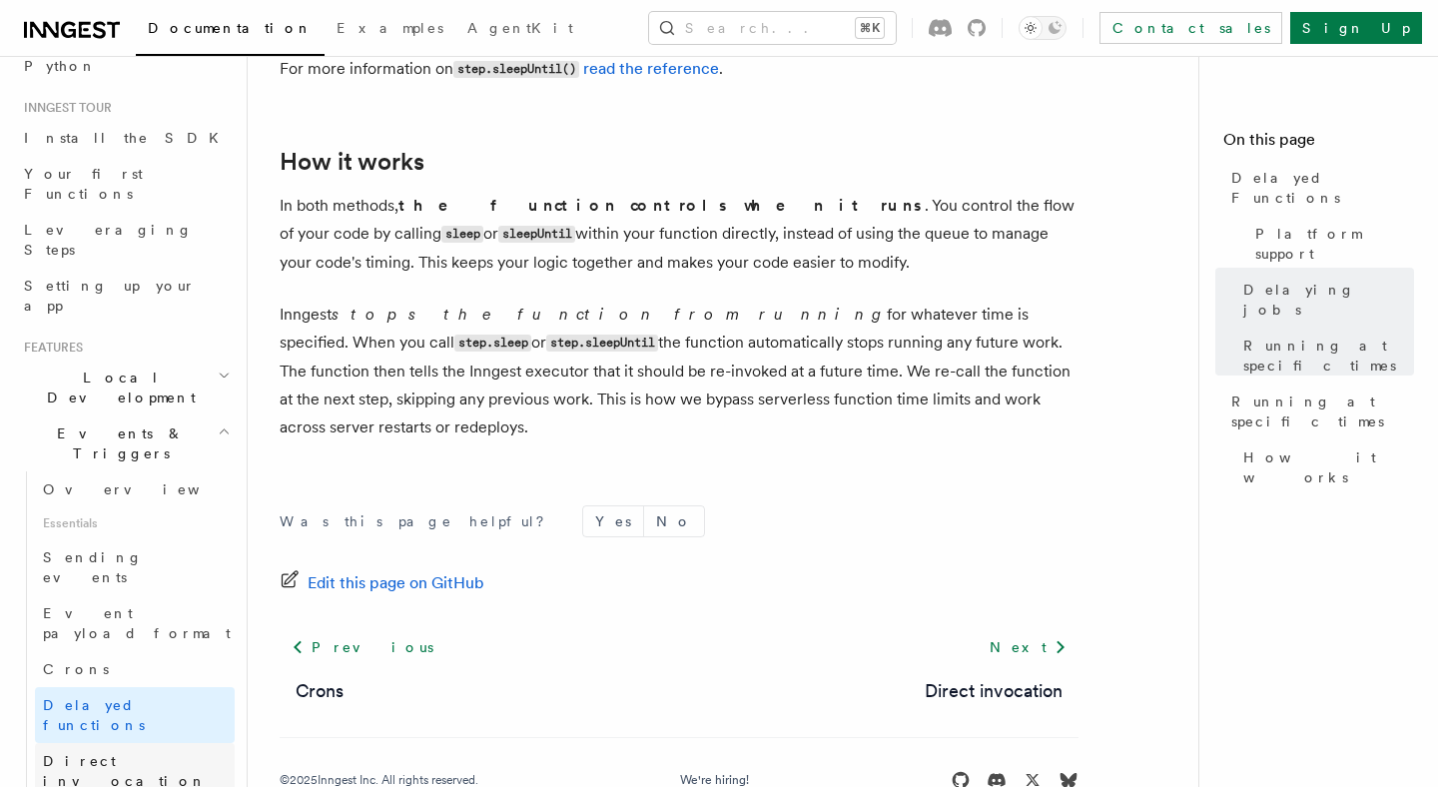
click at [142, 753] on span "Direct invocation" at bounding box center [125, 771] width 164 height 36
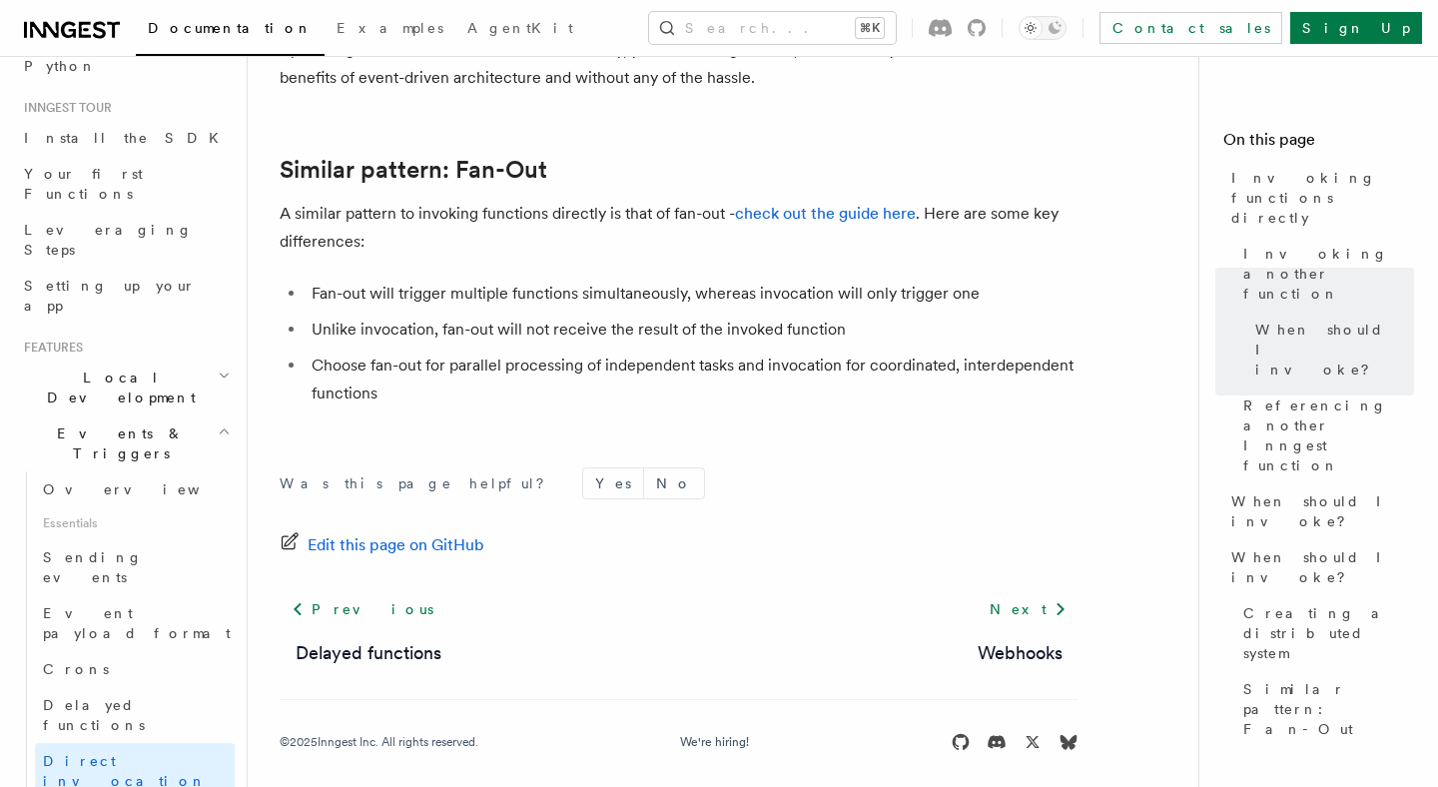
scroll to position [2908, 0]
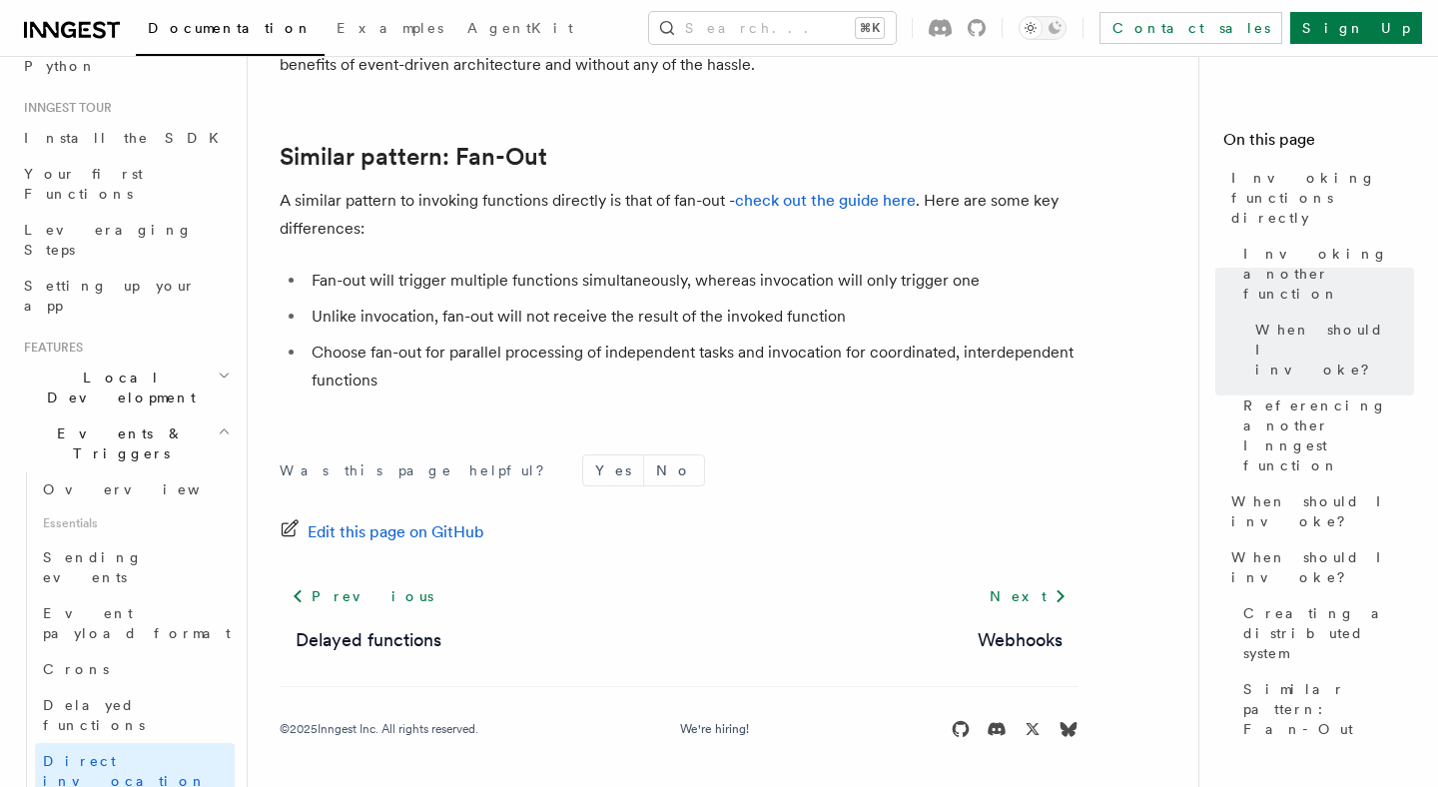
click at [819, 195] on link "check out the guide here" at bounding box center [825, 200] width 181 height 19
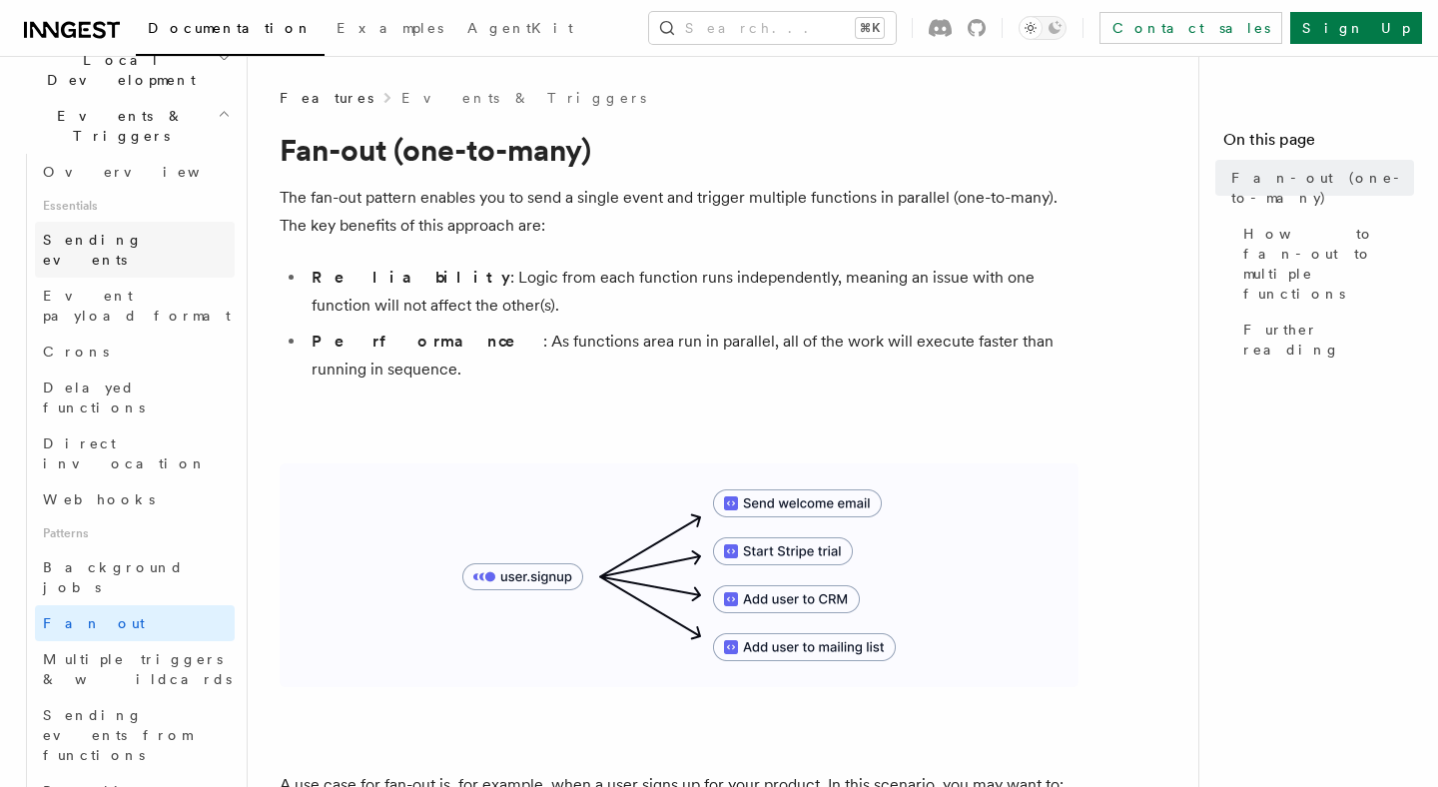
scroll to position [491, 0]
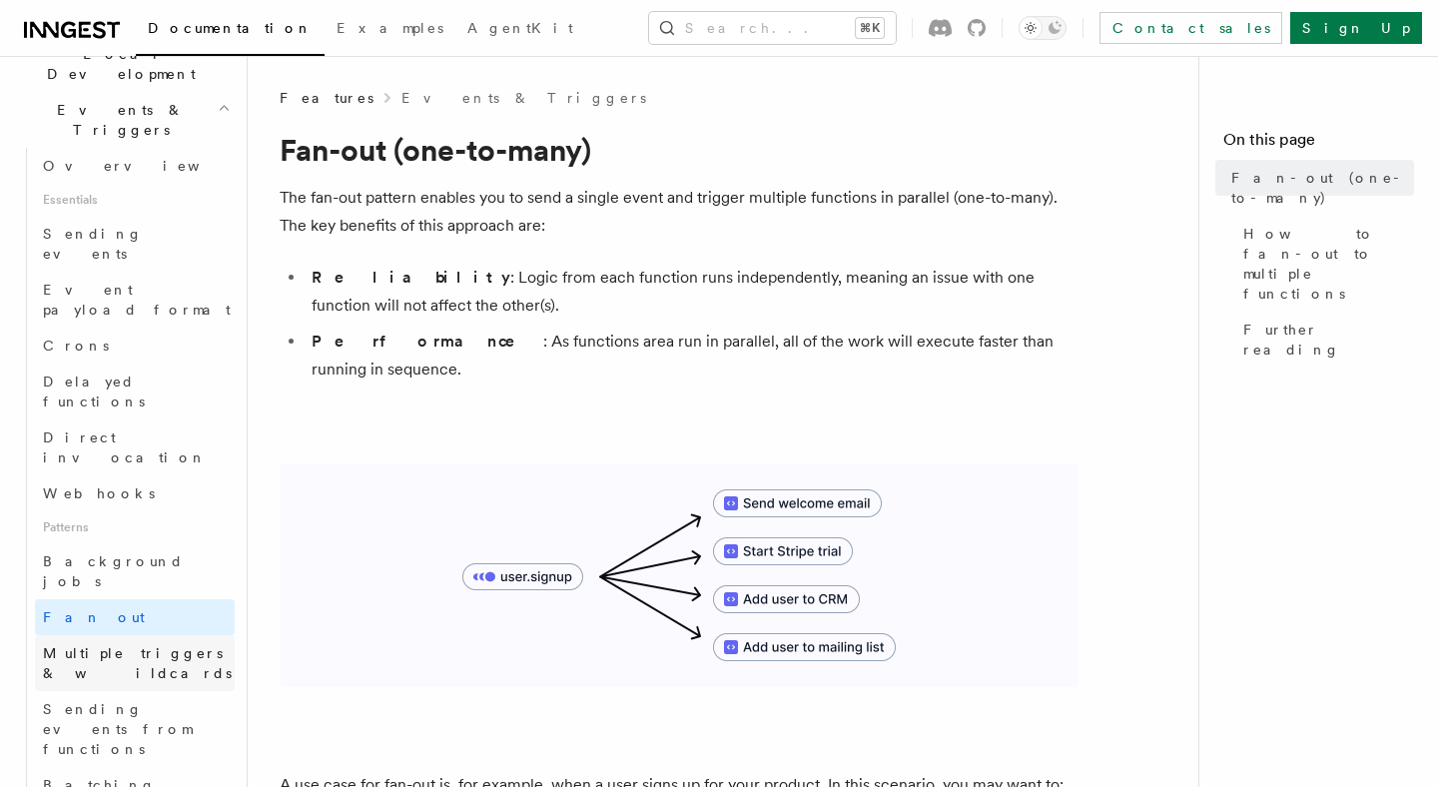
click at [156, 645] on span "Multiple triggers & wildcards" at bounding box center [137, 663] width 189 height 36
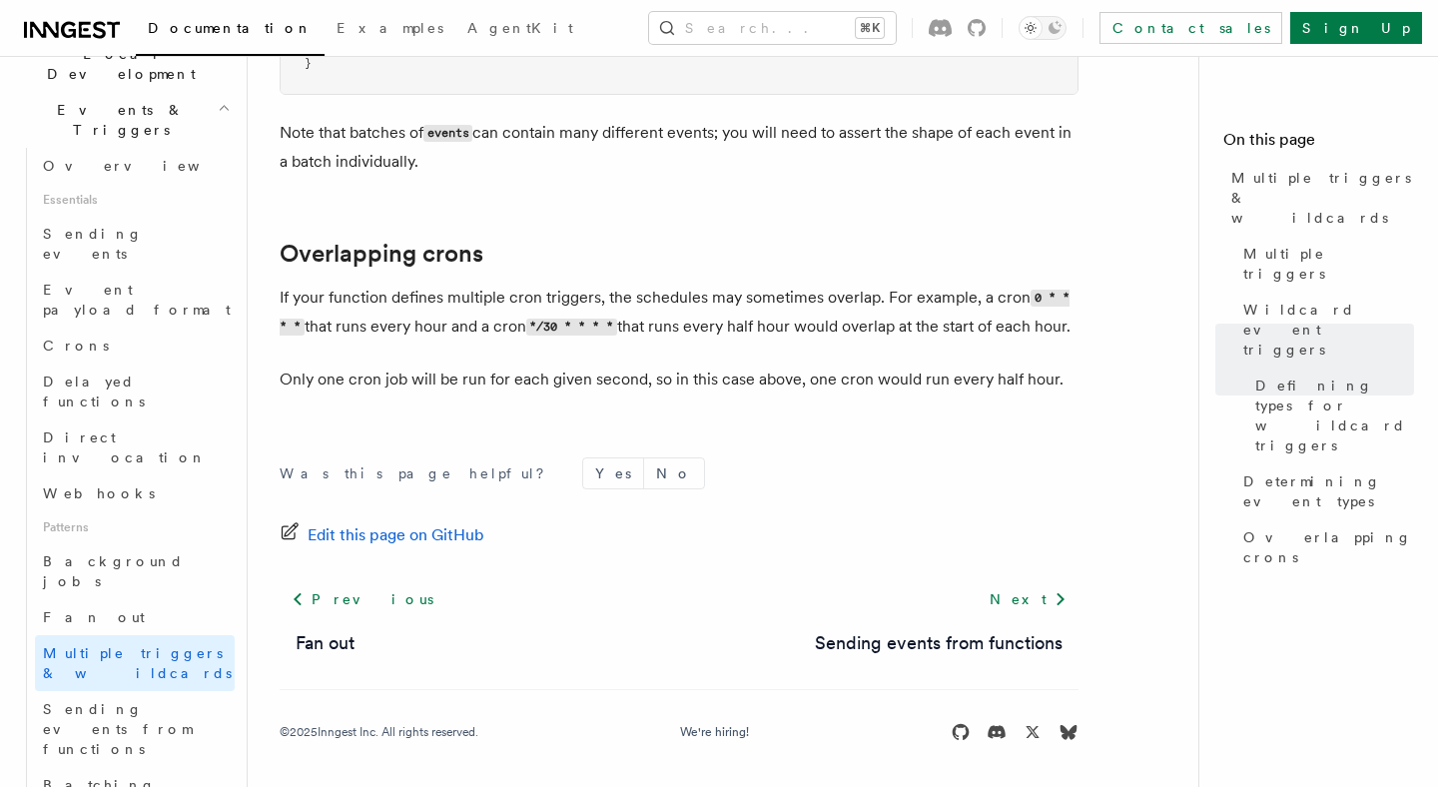
scroll to position [2369, 0]
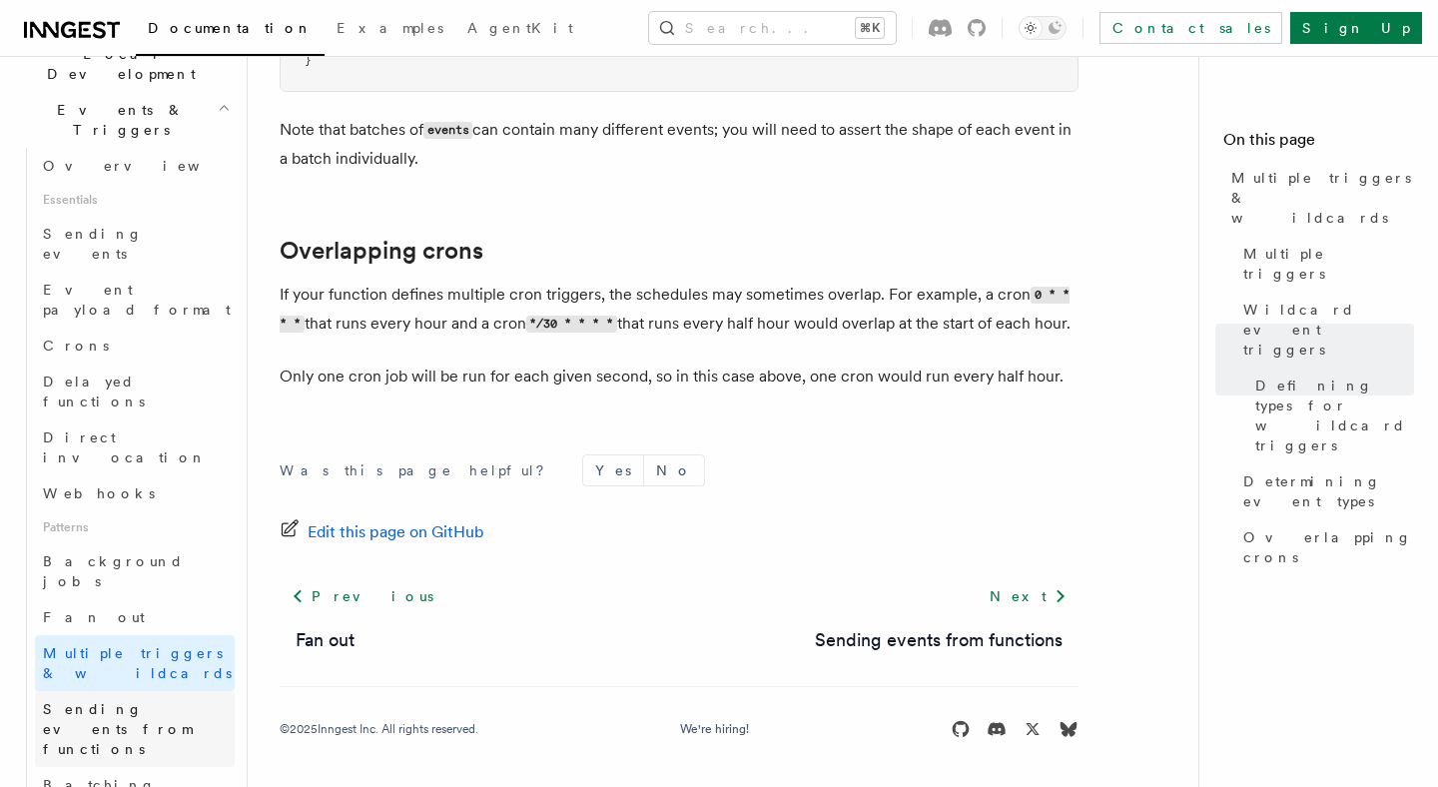
click at [180, 701] on span "Sending events from functions" at bounding box center [117, 729] width 149 height 56
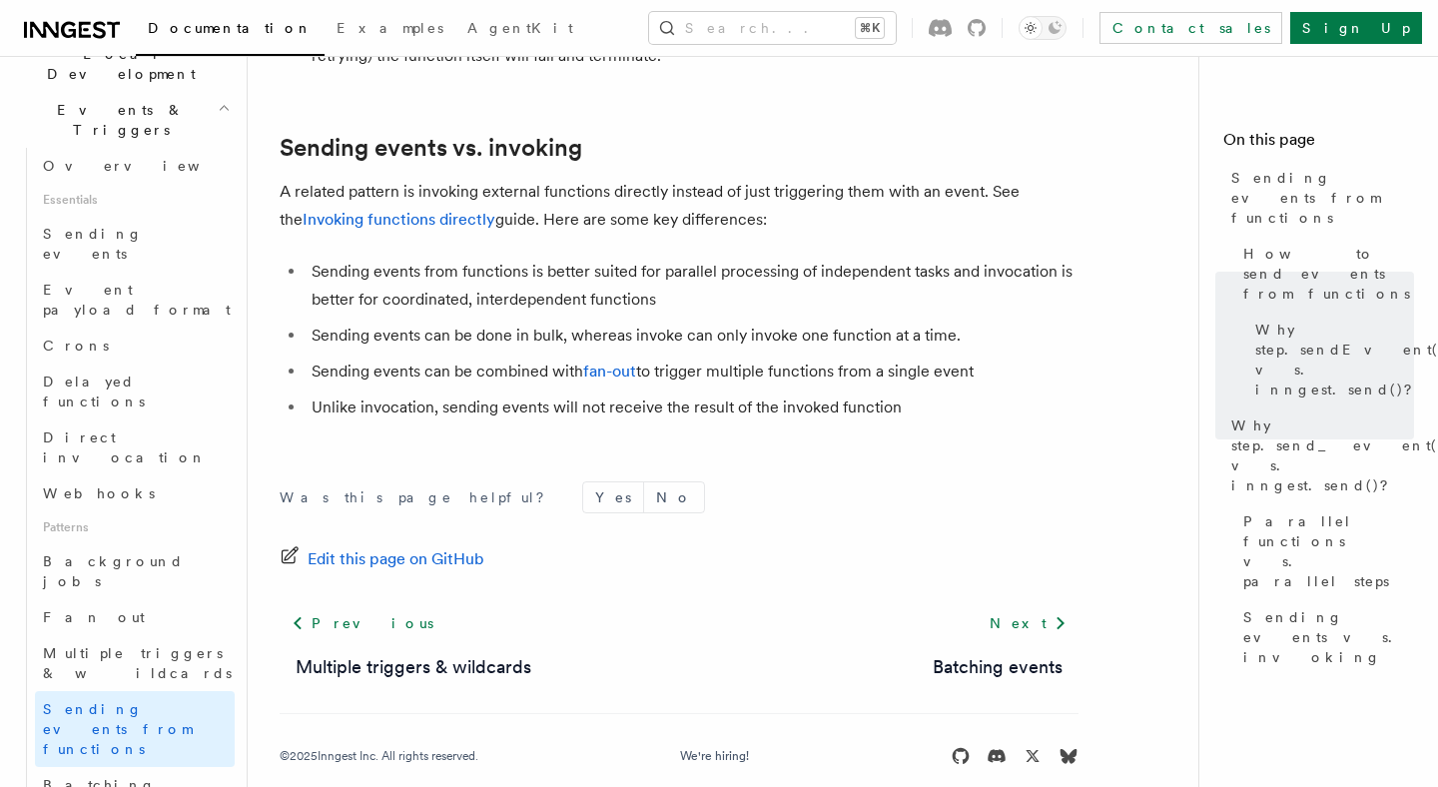
scroll to position [2809, 0]
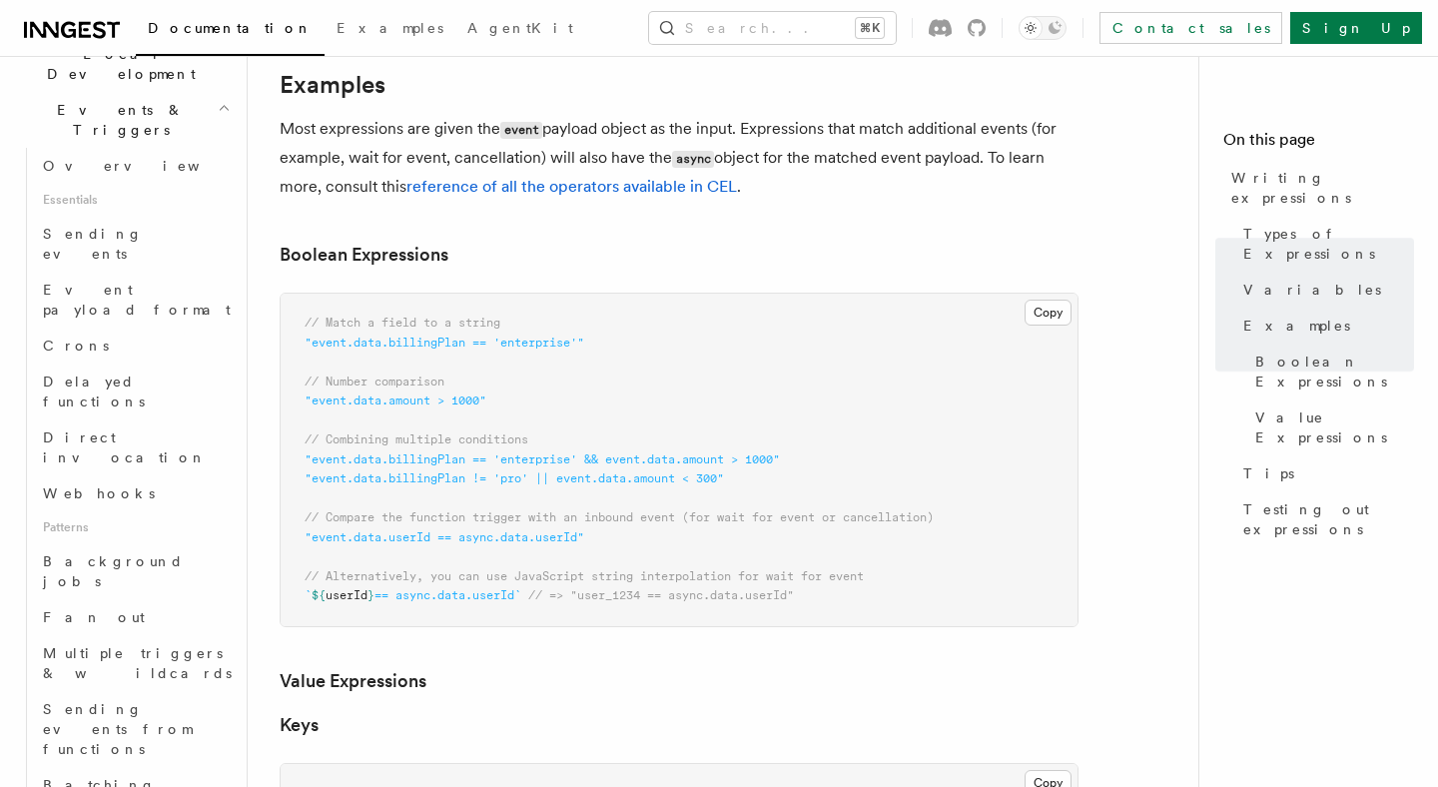
scroll to position [897, 0]
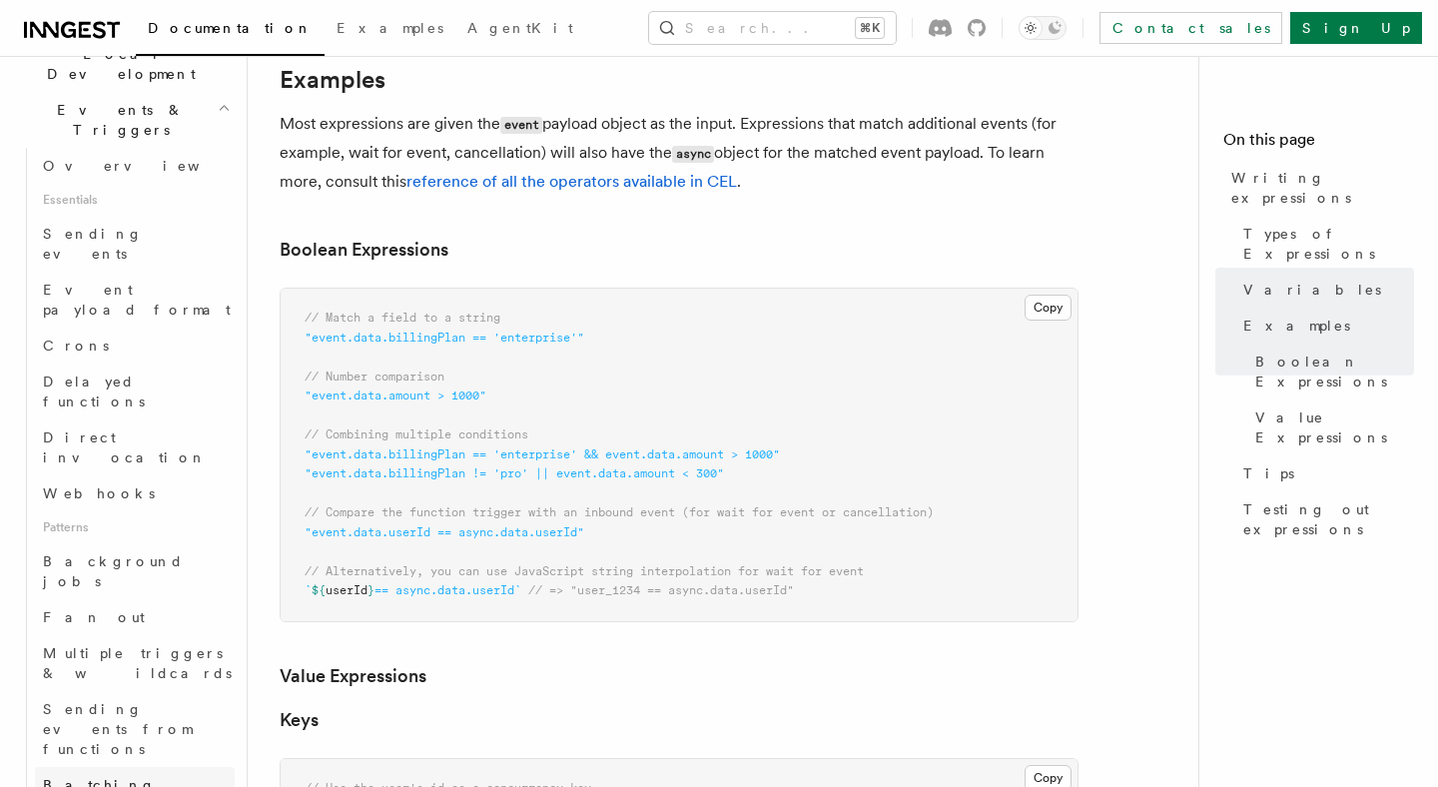
click at [127, 777] on span "Batching events" at bounding box center [99, 795] width 113 height 36
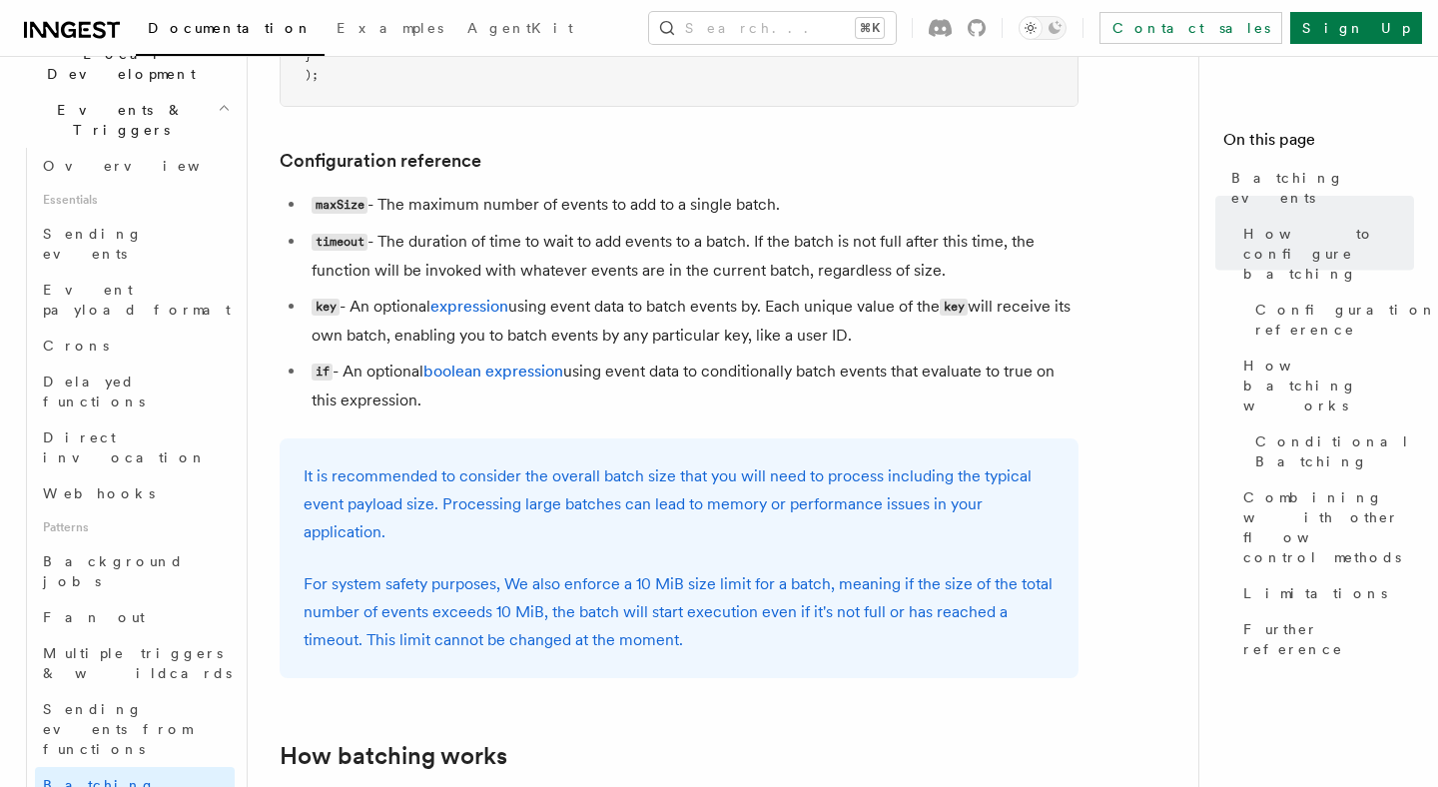
scroll to position [1062, 0]
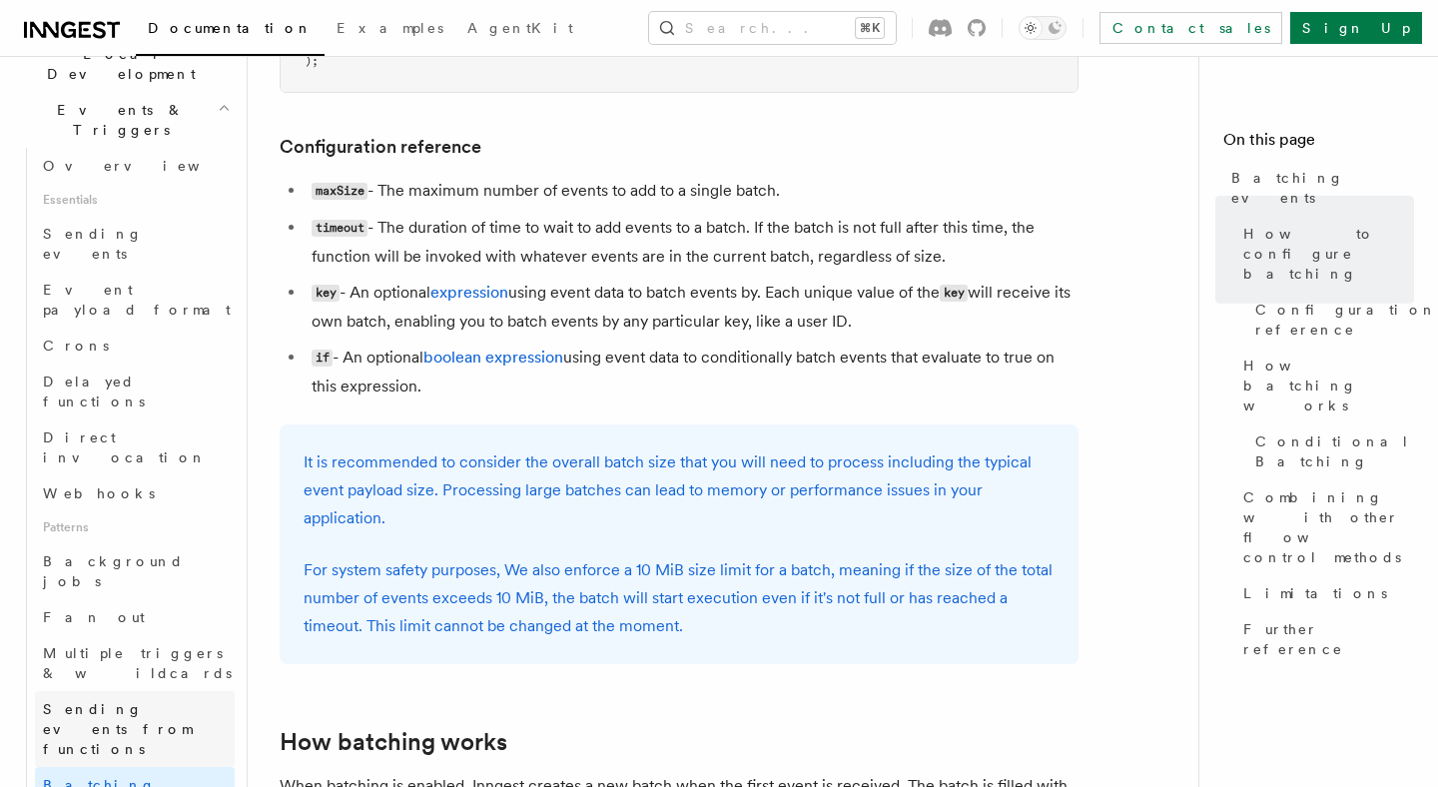
click at [174, 699] on span "Sending events from functions" at bounding box center [139, 729] width 192 height 60
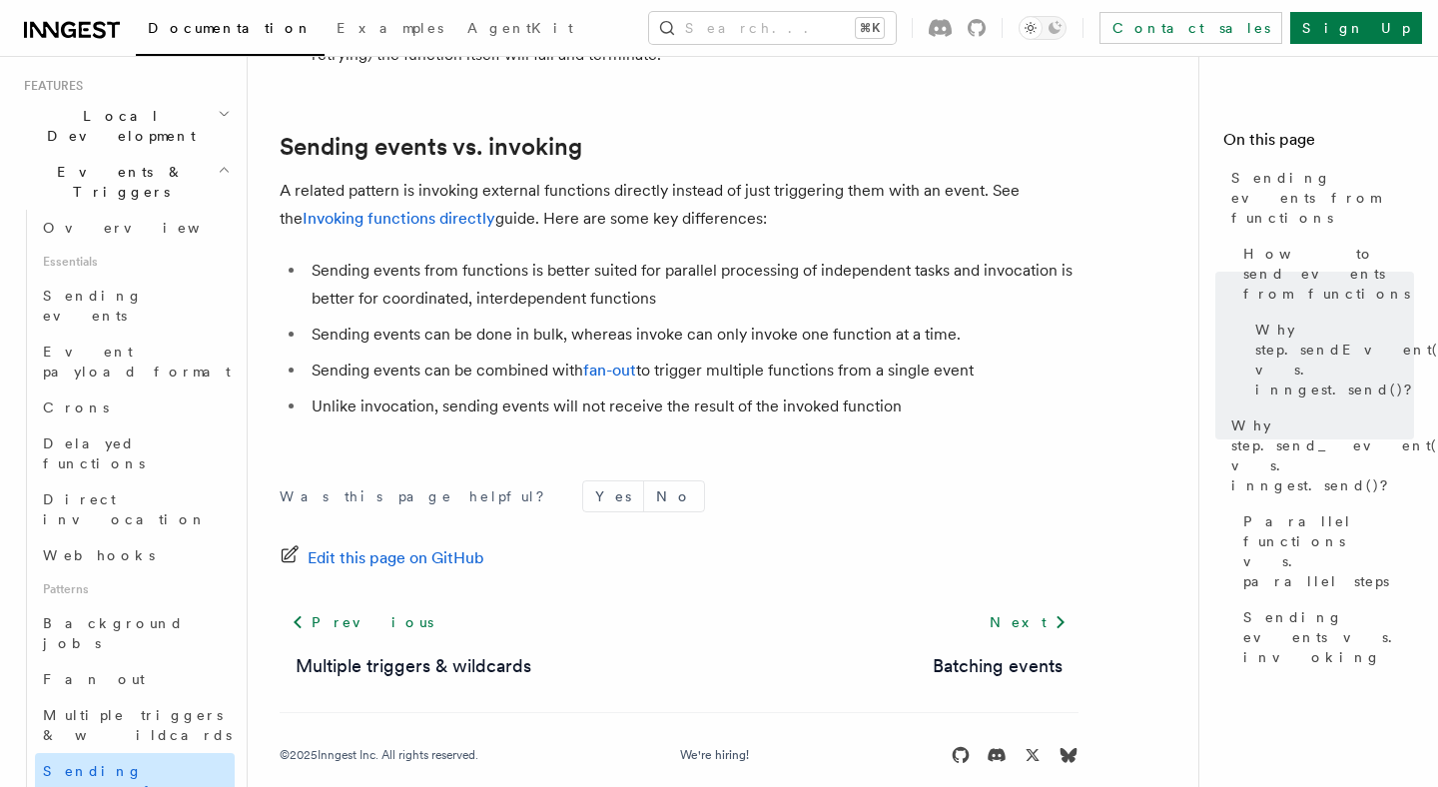
scroll to position [423, 0]
click at [336, 30] on span "Examples" at bounding box center [389, 28] width 107 height 16
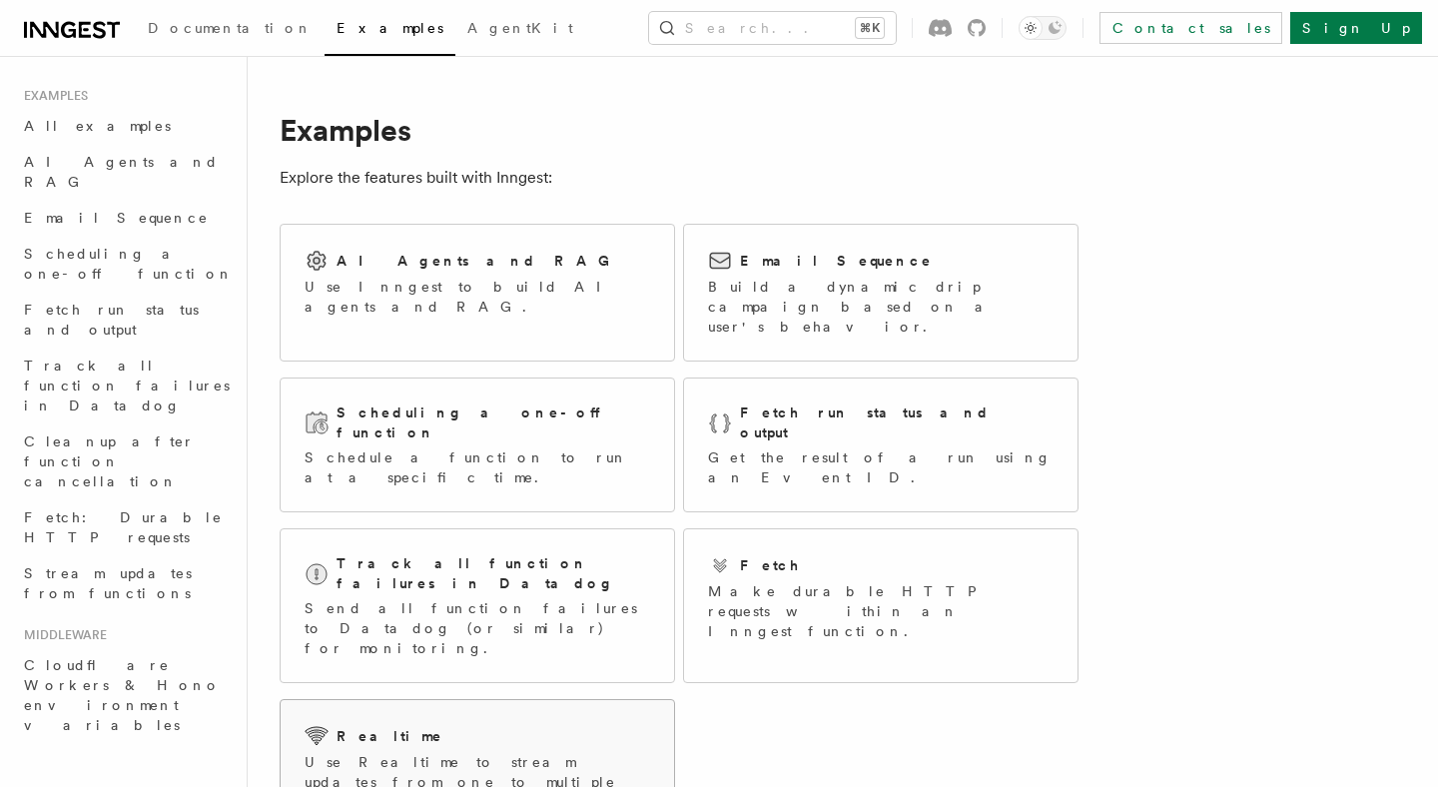
click at [580, 752] on p "Use Realtime to stream updates from one to multiple Inngest functions or to imp…" at bounding box center [477, 802] width 345 height 100
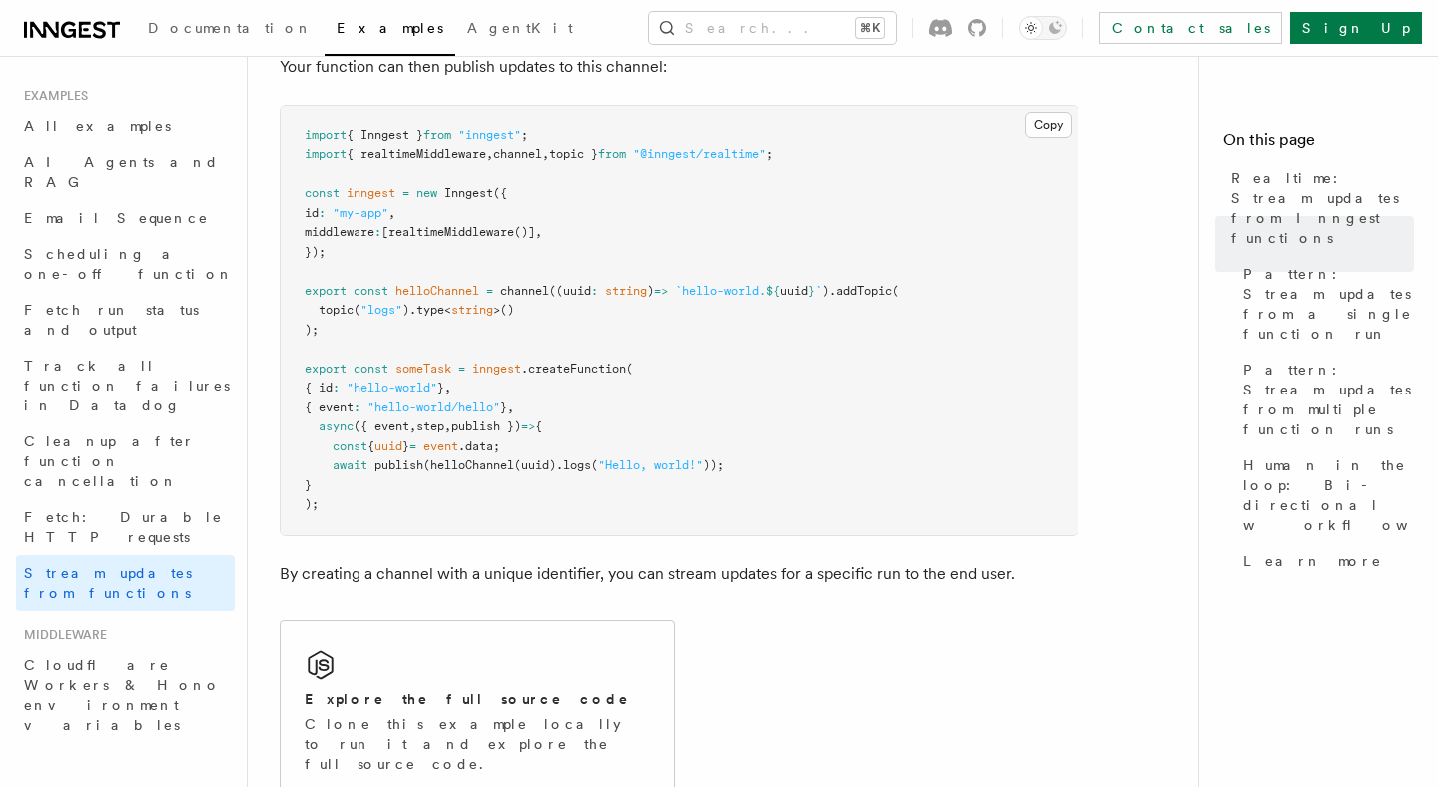
scroll to position [1004, 0]
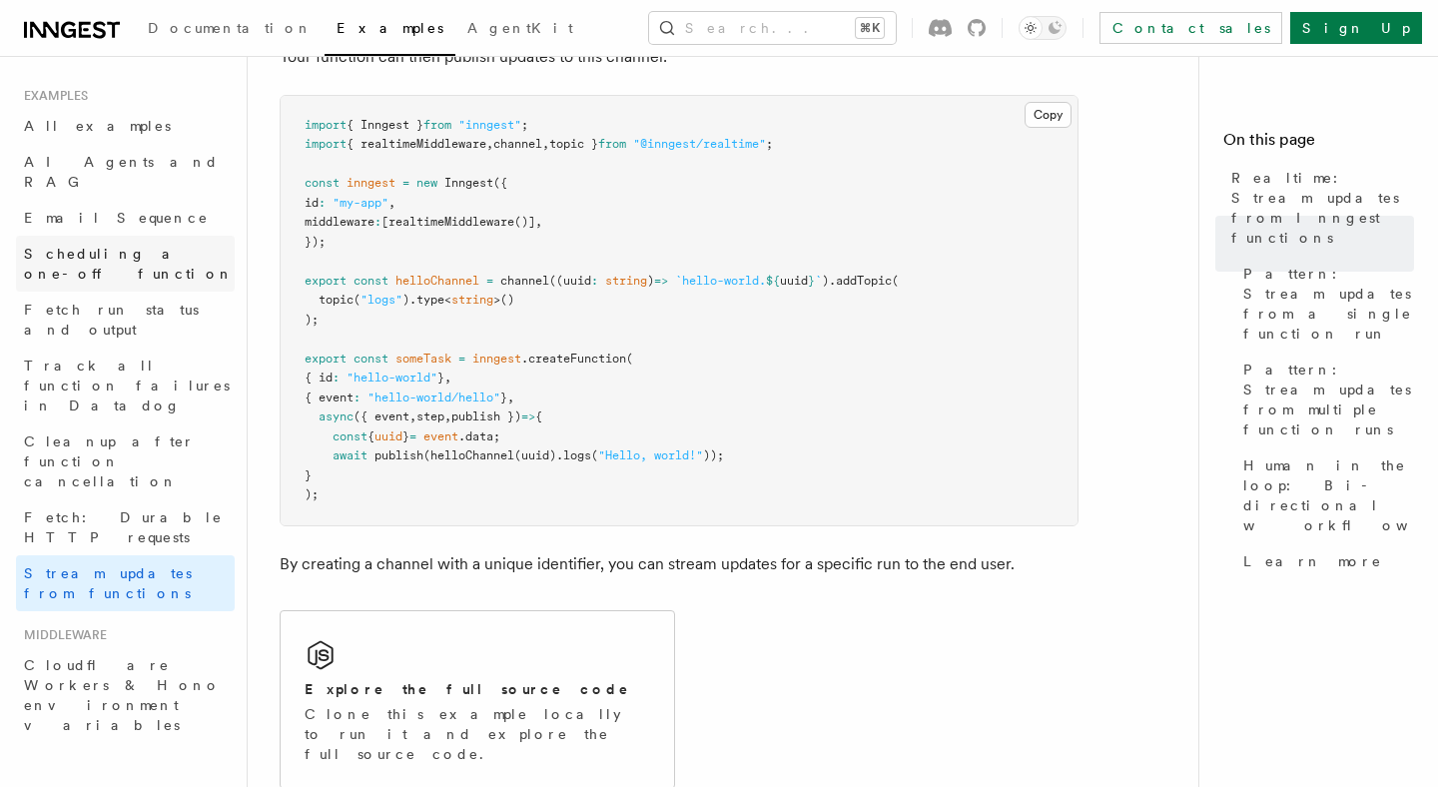
click at [106, 245] on link "Scheduling a one-off function" at bounding box center [125, 264] width 219 height 56
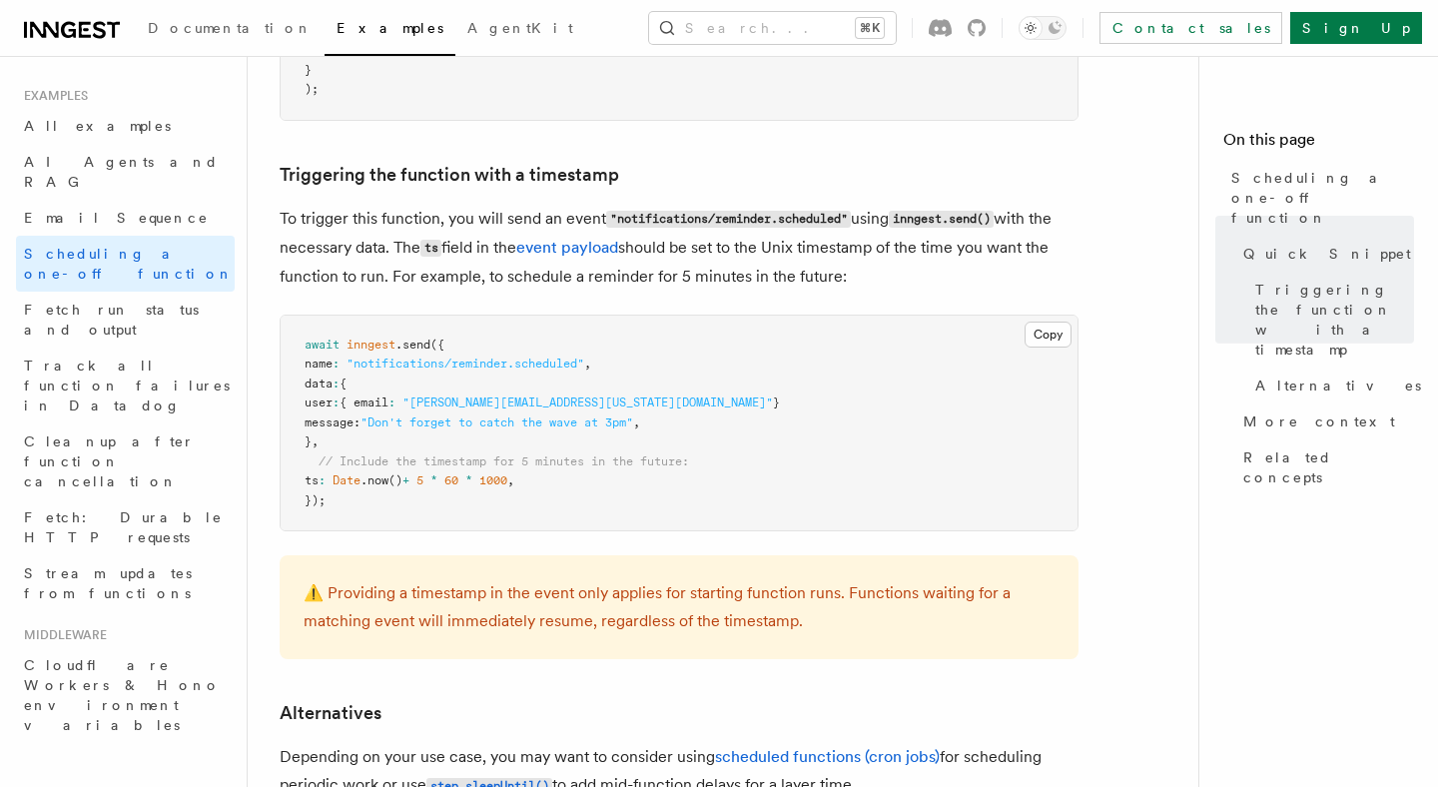
scroll to position [758, 0]
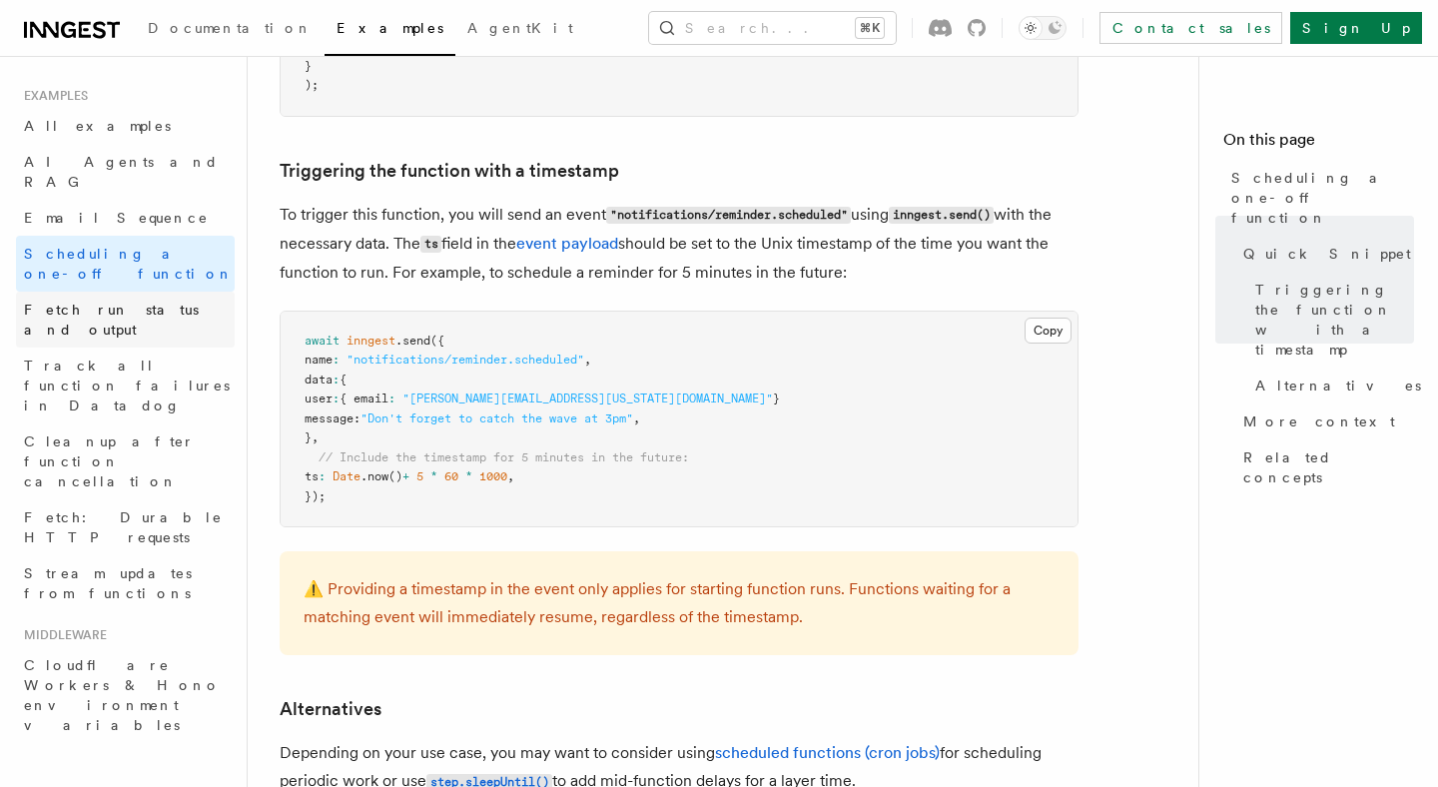
click at [174, 302] on span "Fetch run status and output" at bounding box center [111, 320] width 175 height 36
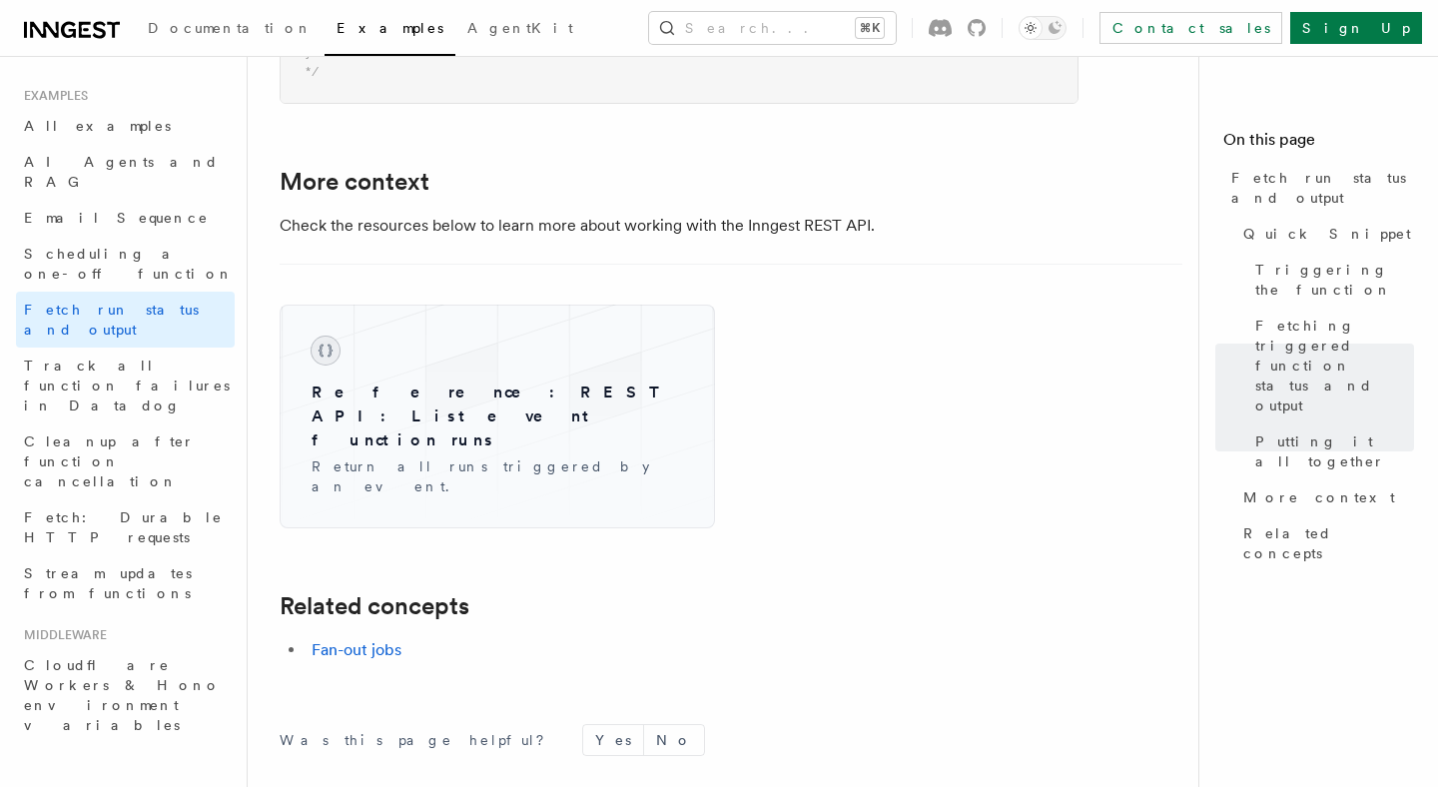
scroll to position [3038, 0]
click at [377, 343] on div "Reference: REST API: List event function runs Return all runs triggered by an e…" at bounding box center [497, 415] width 403 height 192
